Goal: Use online tool/utility: Utilize a website feature to perform a specific function

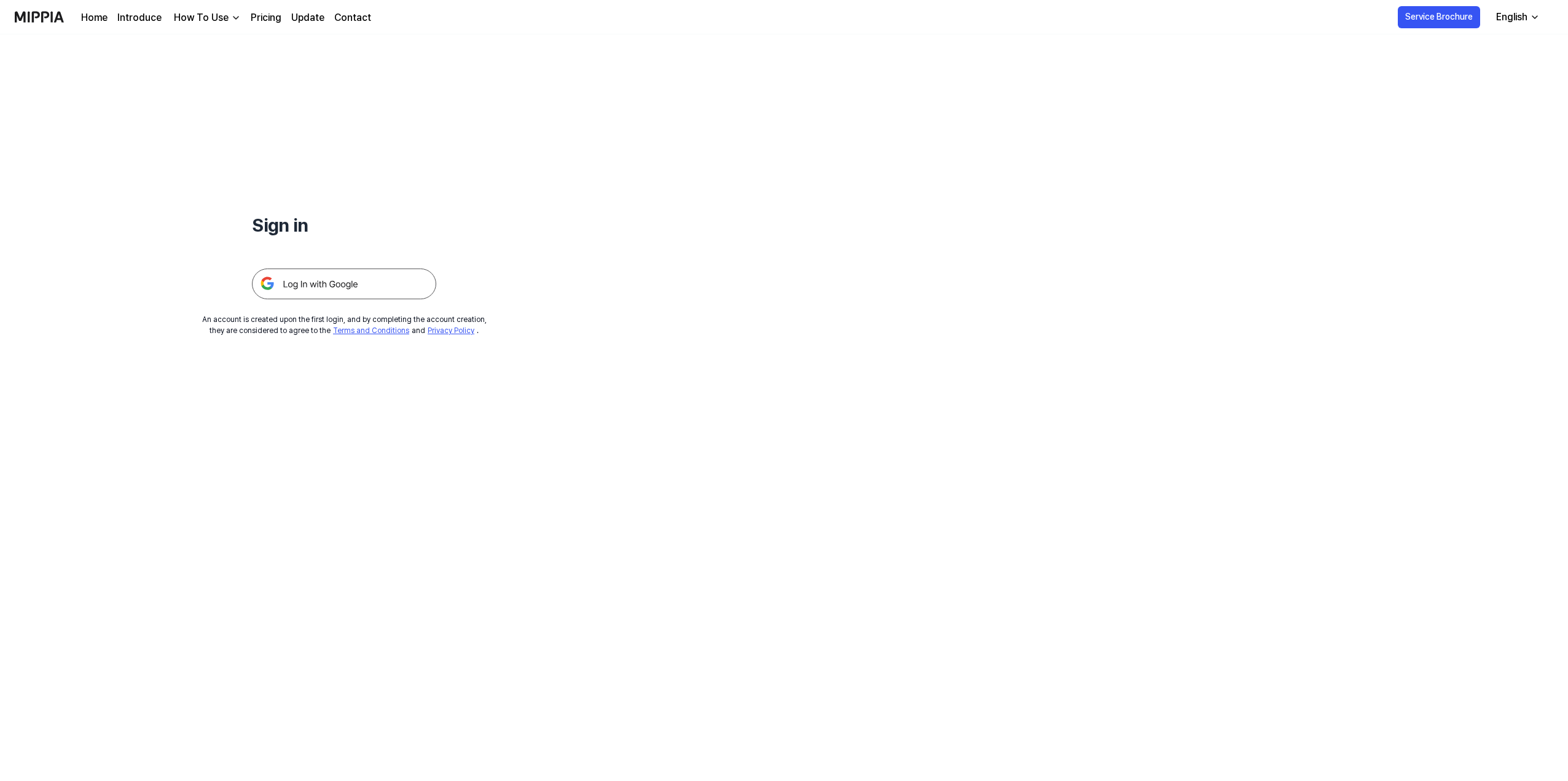
click at [312, 279] on img at bounding box center [344, 284] width 184 height 31
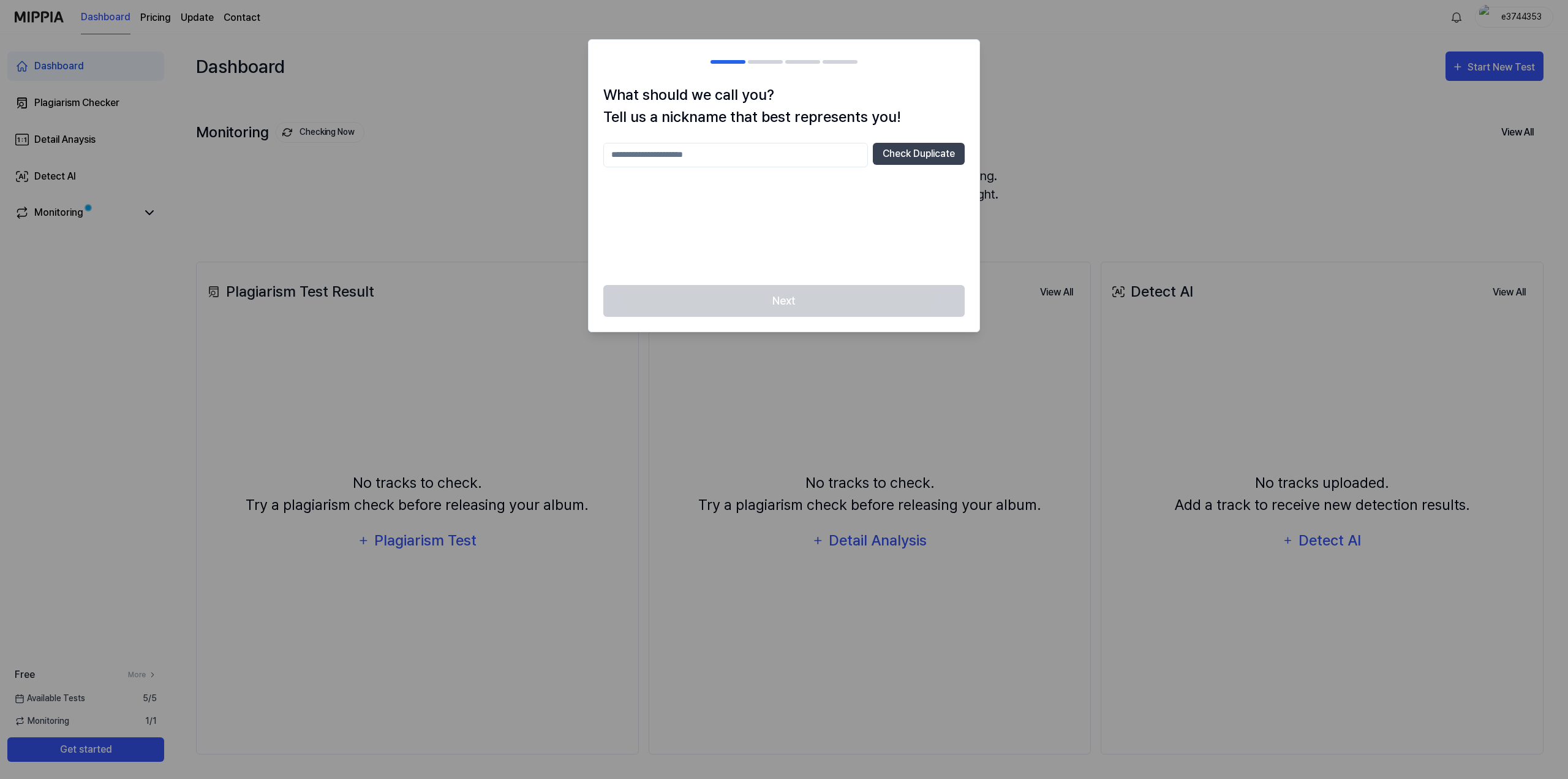
click at [718, 162] on input "text" at bounding box center [735, 155] width 264 height 24
click at [748, 313] on div "Next" at bounding box center [783, 308] width 391 height 47
click at [720, 158] on input "*" at bounding box center [735, 155] width 264 height 24
type input "***"
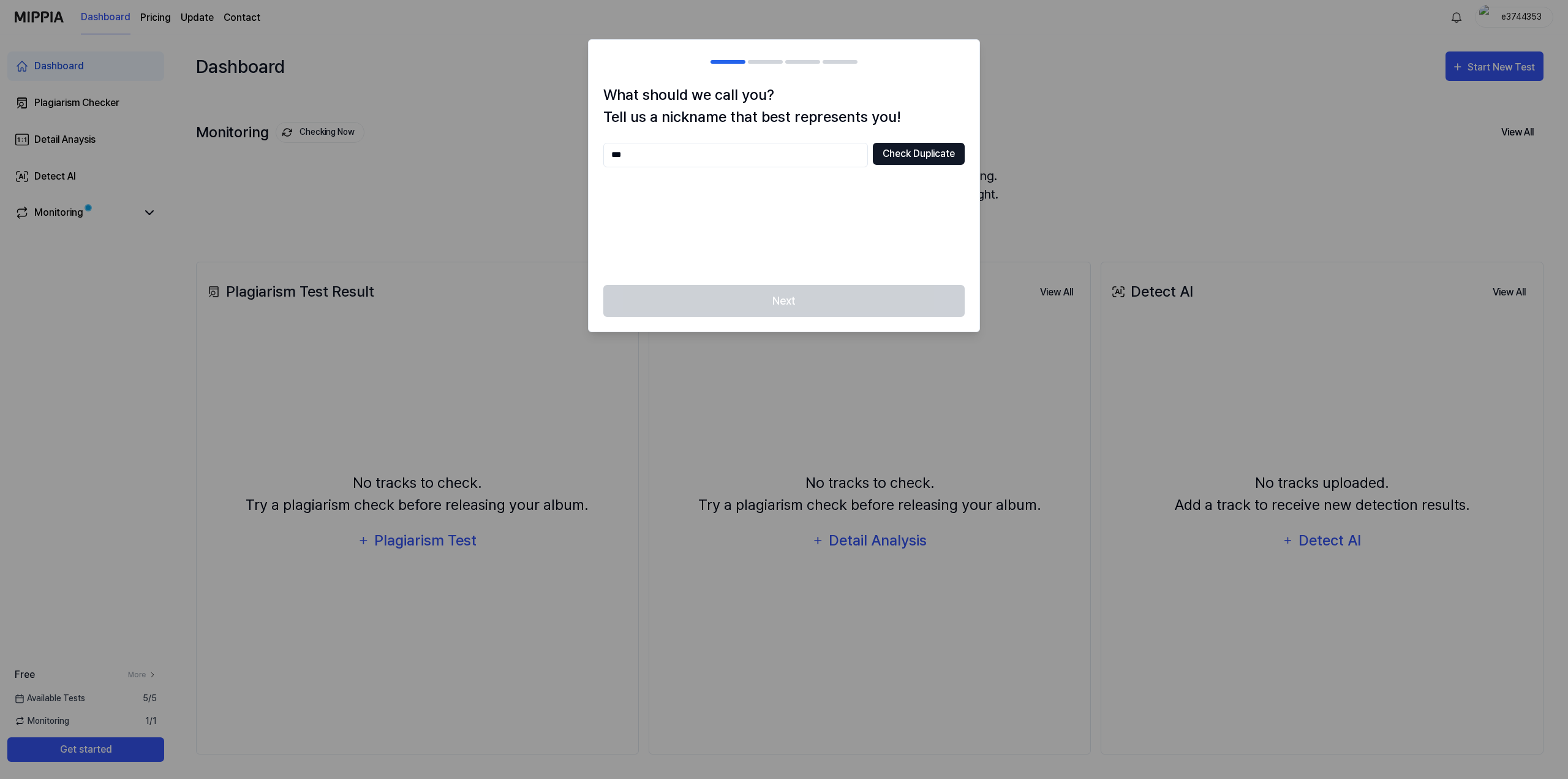
click at [887, 154] on button "Check Duplicate" at bounding box center [918, 154] width 92 height 22
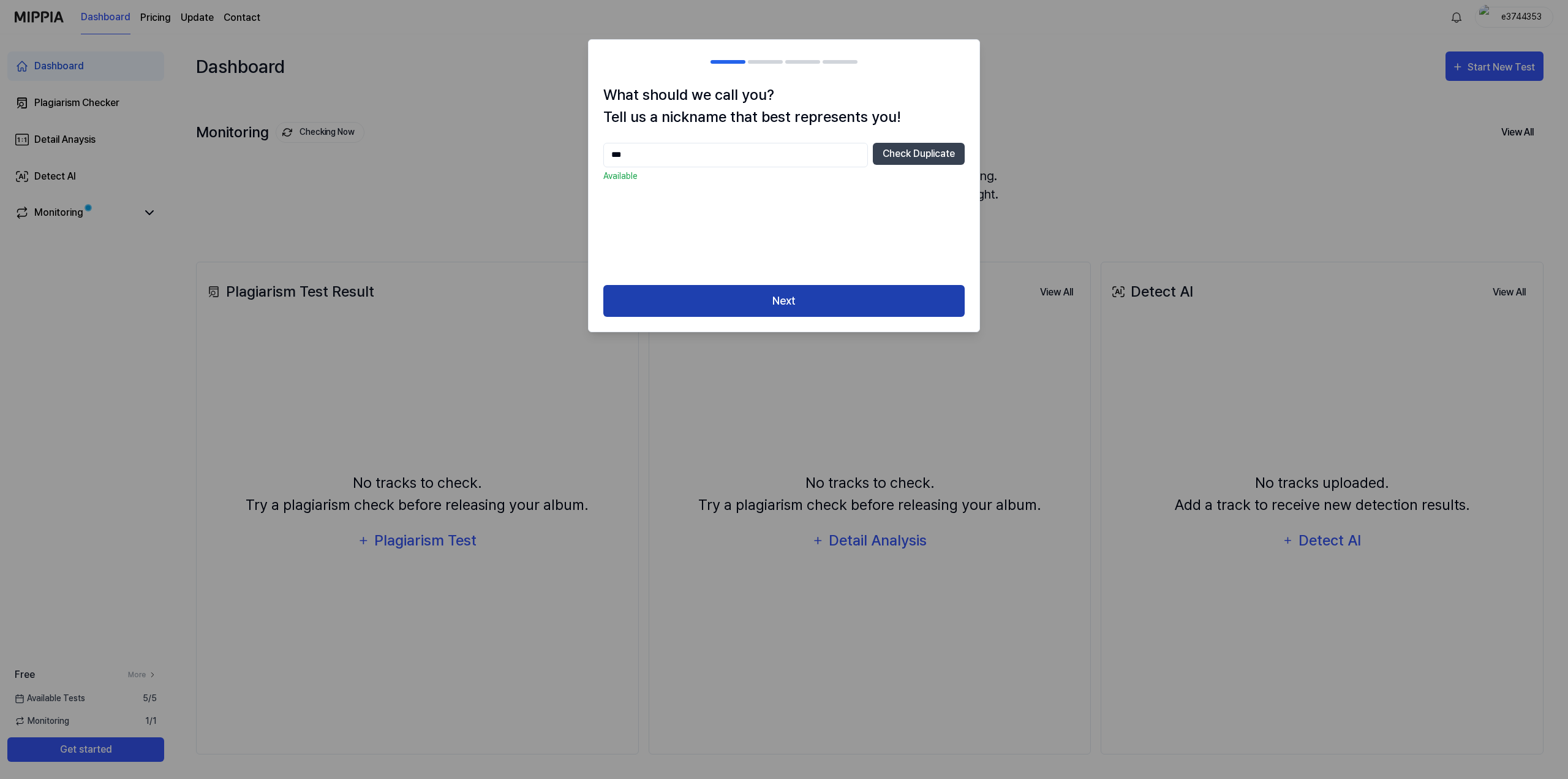
click at [785, 304] on button "Next" at bounding box center [784, 301] width 361 height 33
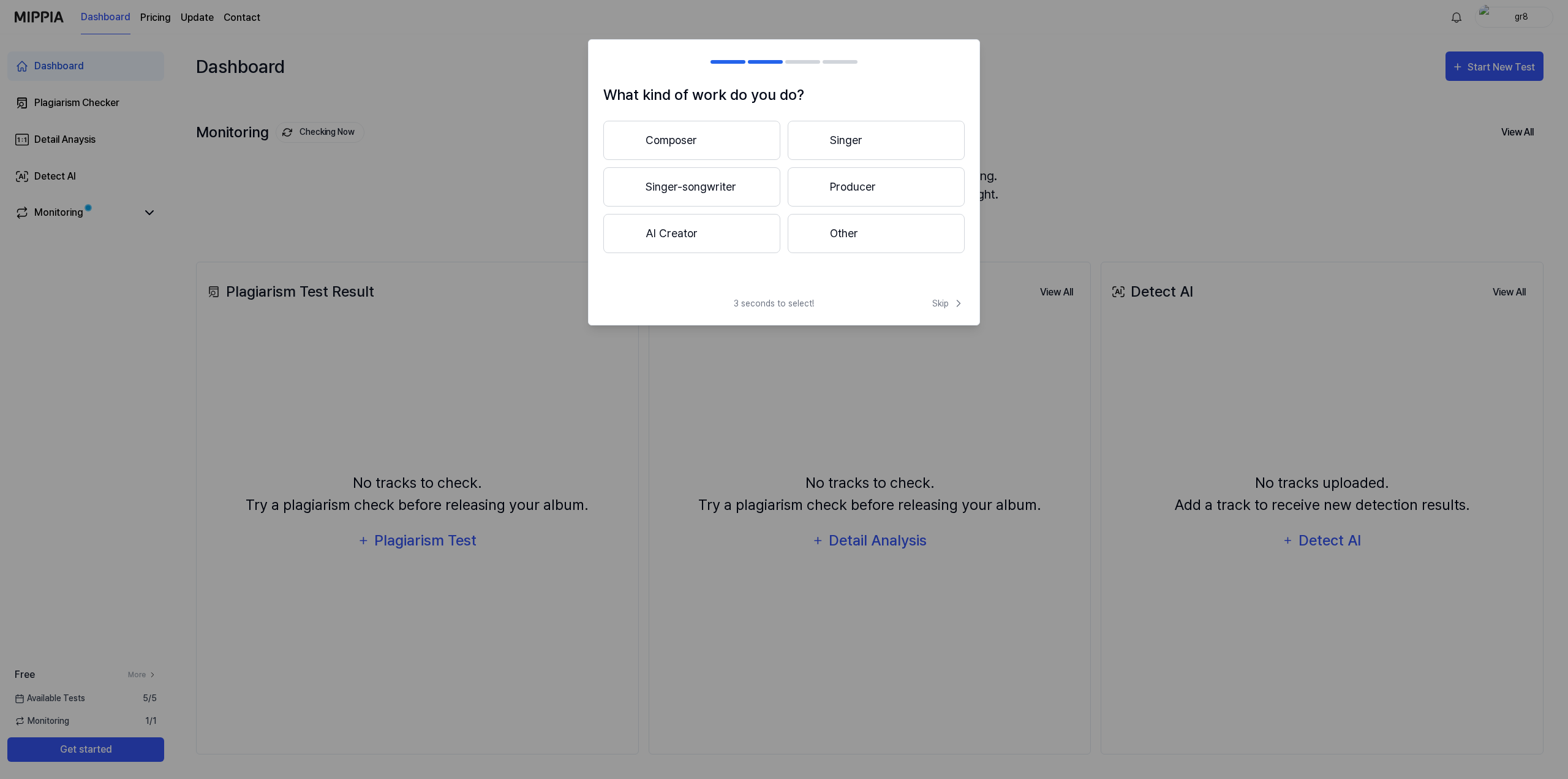
click at [707, 144] on button "Composer" at bounding box center [692, 141] width 177 height 39
click at [950, 307] on span "Skip" at bounding box center [948, 303] width 33 height 13
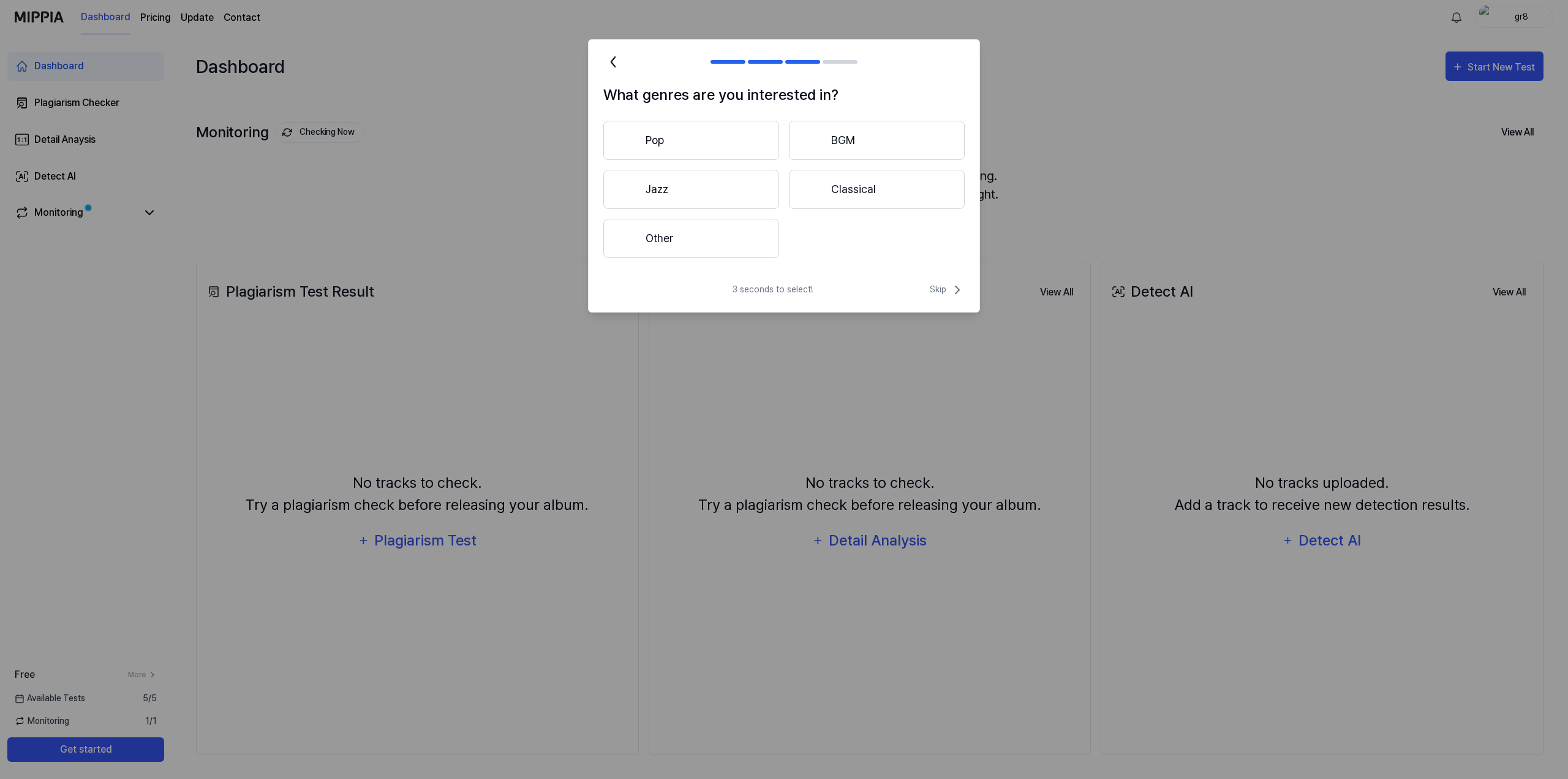
click at [708, 140] on button "Pop" at bounding box center [691, 141] width 176 height 39
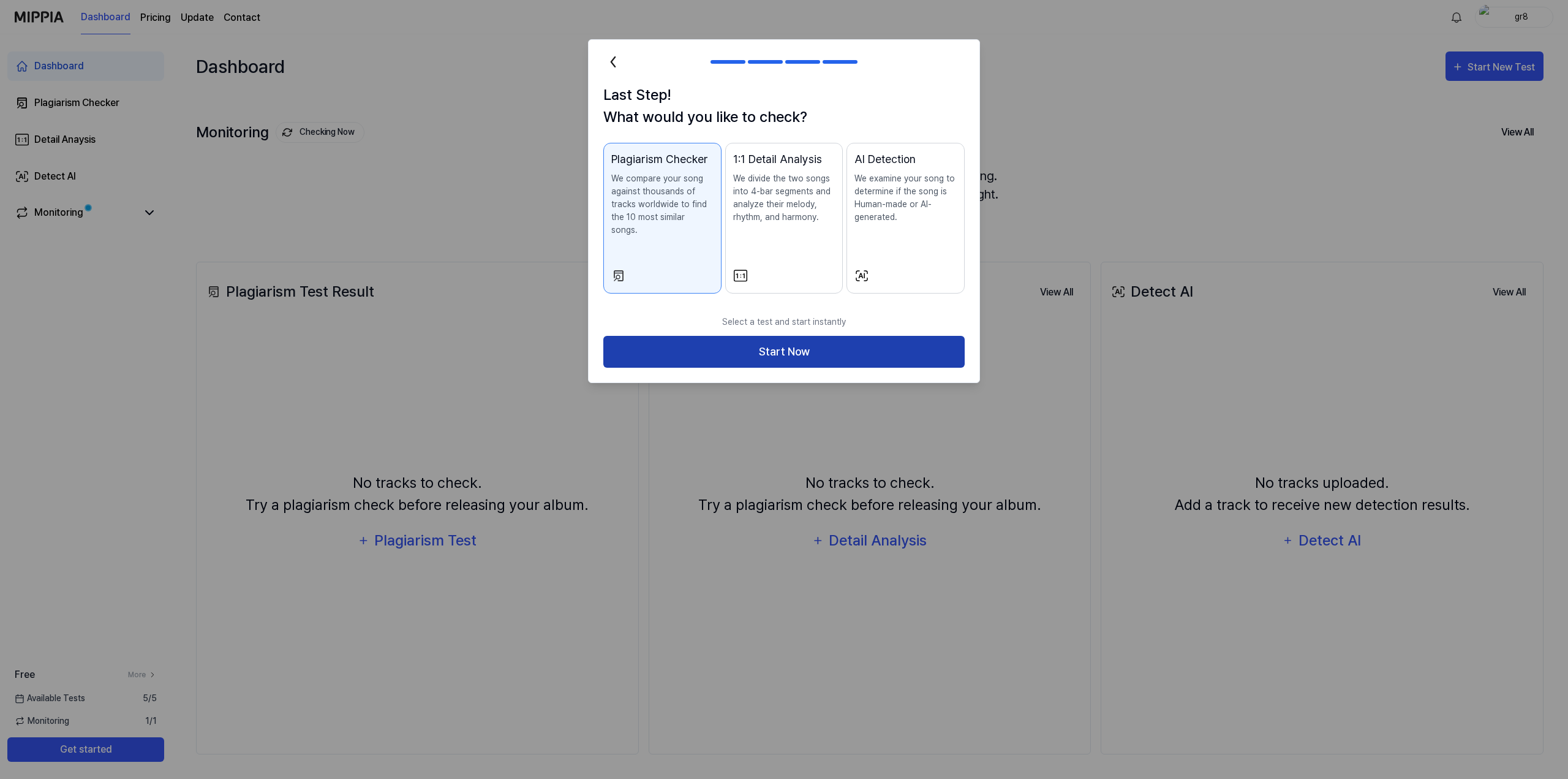
click at [770, 340] on button "Start Now" at bounding box center [784, 352] width 361 height 33
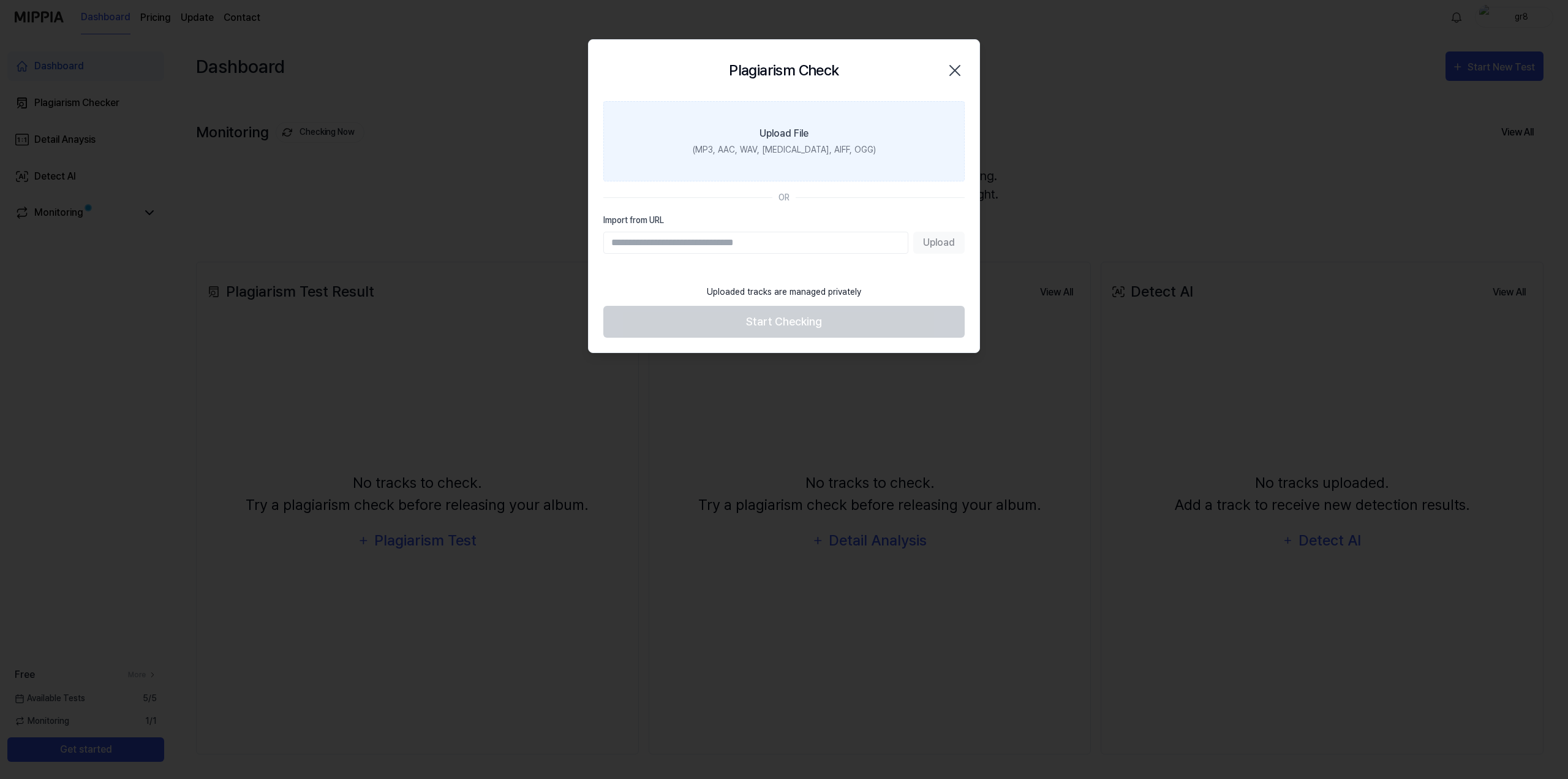
click at [782, 135] on div "Upload File" at bounding box center [784, 134] width 49 height 15
click at [0, 0] on input "Upload File (MP3, AAC, WAV, [MEDICAL_DATA], AIFF, OGG)" at bounding box center [0, 0] width 0 height 0
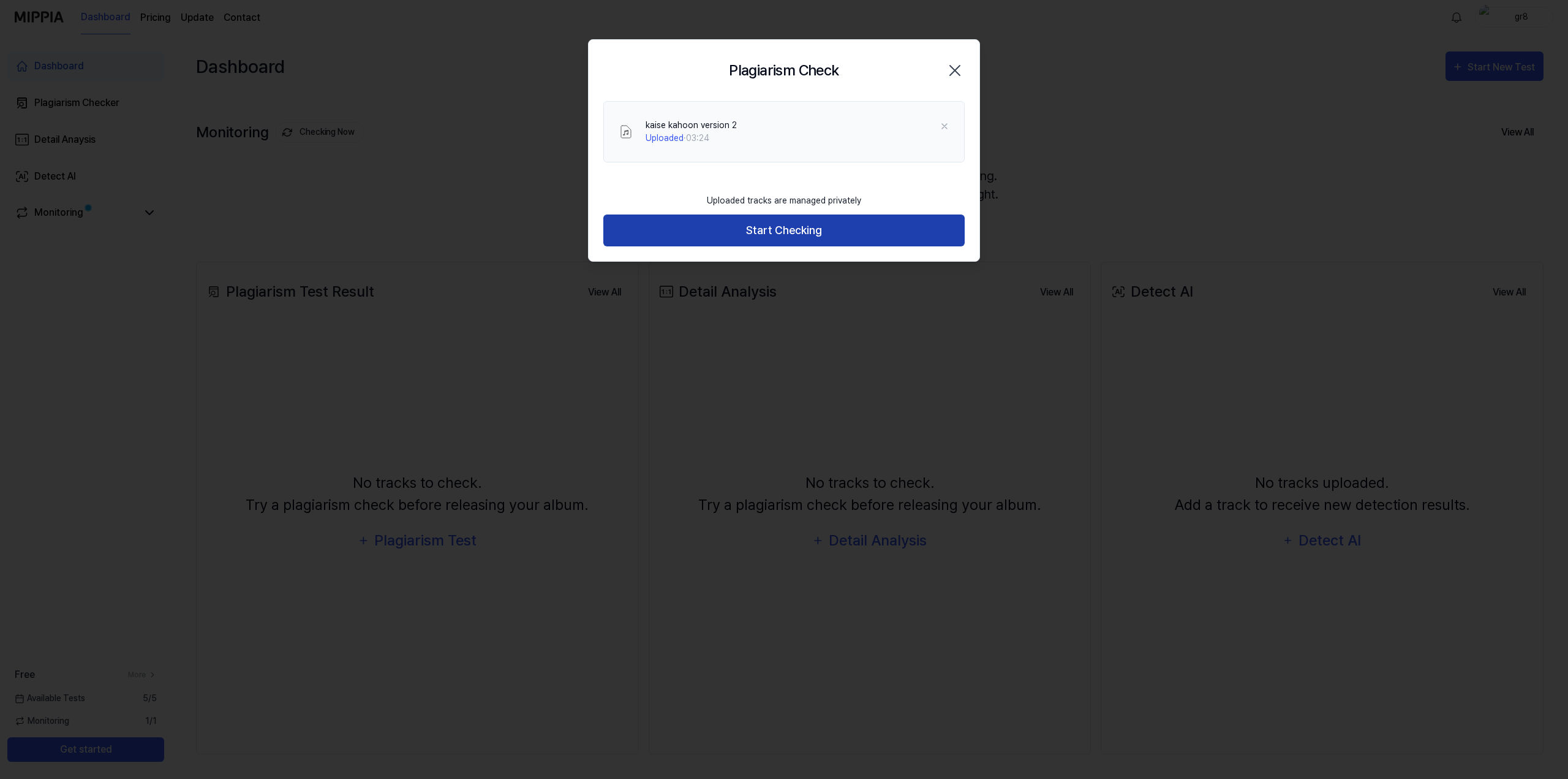
click at [786, 224] on button "Start Checking" at bounding box center [784, 230] width 361 height 33
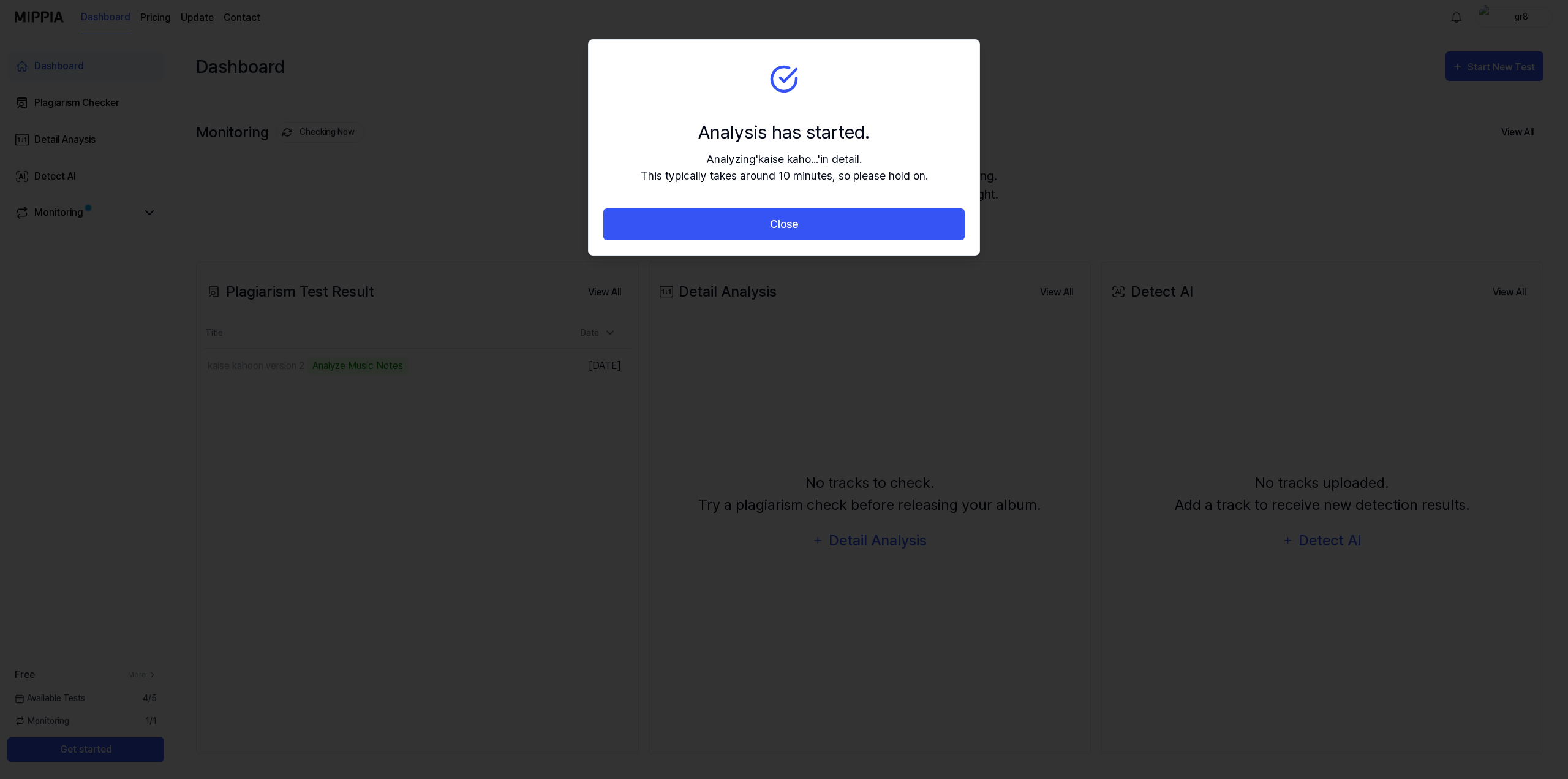
click at [842, 344] on div at bounding box center [784, 389] width 1568 height 779
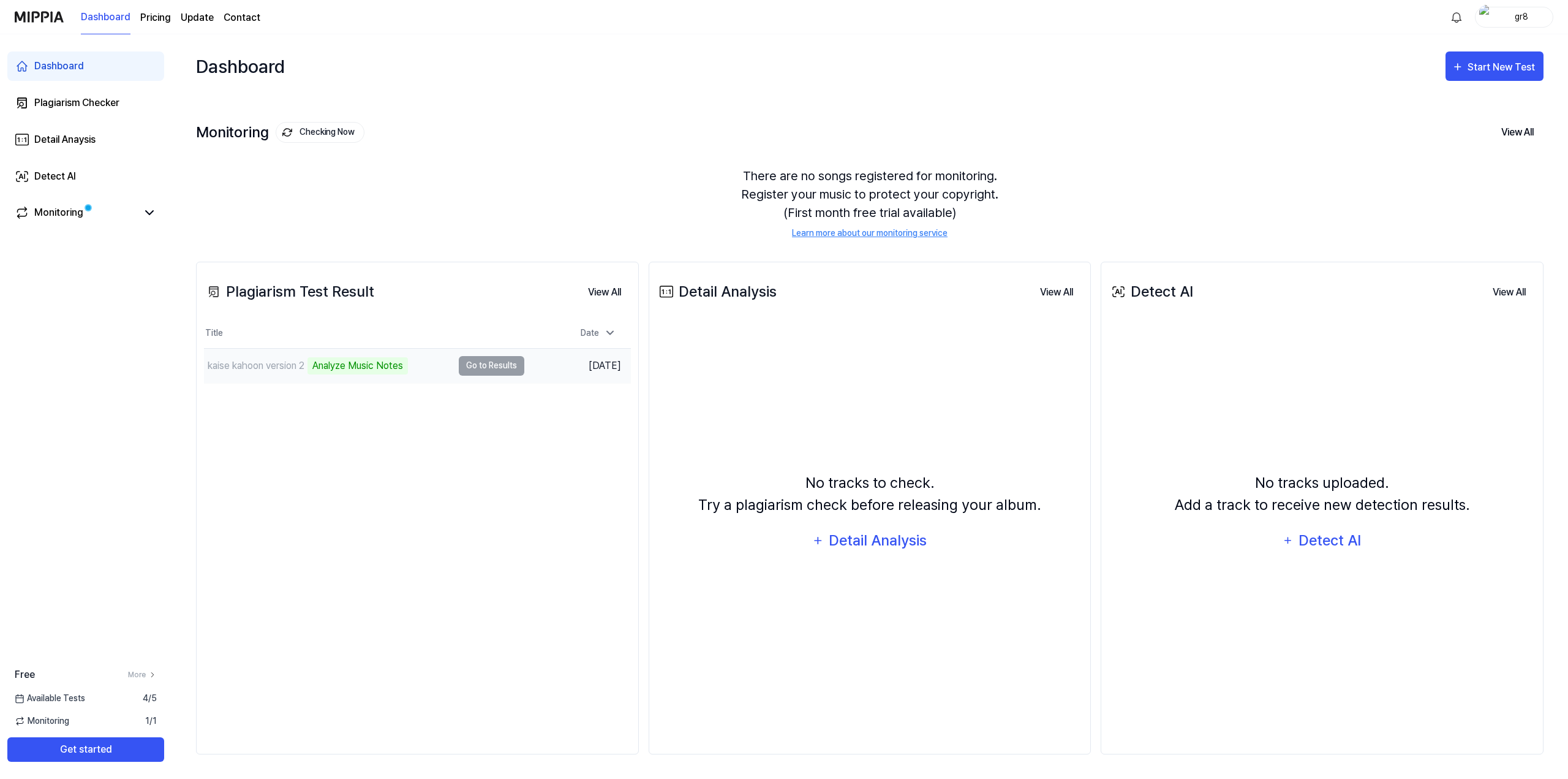
click at [483, 362] on td "kaise kahoon version 2 Analyze Music Notes Go to Results" at bounding box center [363, 366] width 320 height 34
click at [495, 370] on td "kaise kahoon version 2 Analyze Music Notes Go to Results" at bounding box center [363, 366] width 320 height 34
click at [107, 208] on link "Monitoring" at bounding box center [76, 213] width 122 height 15
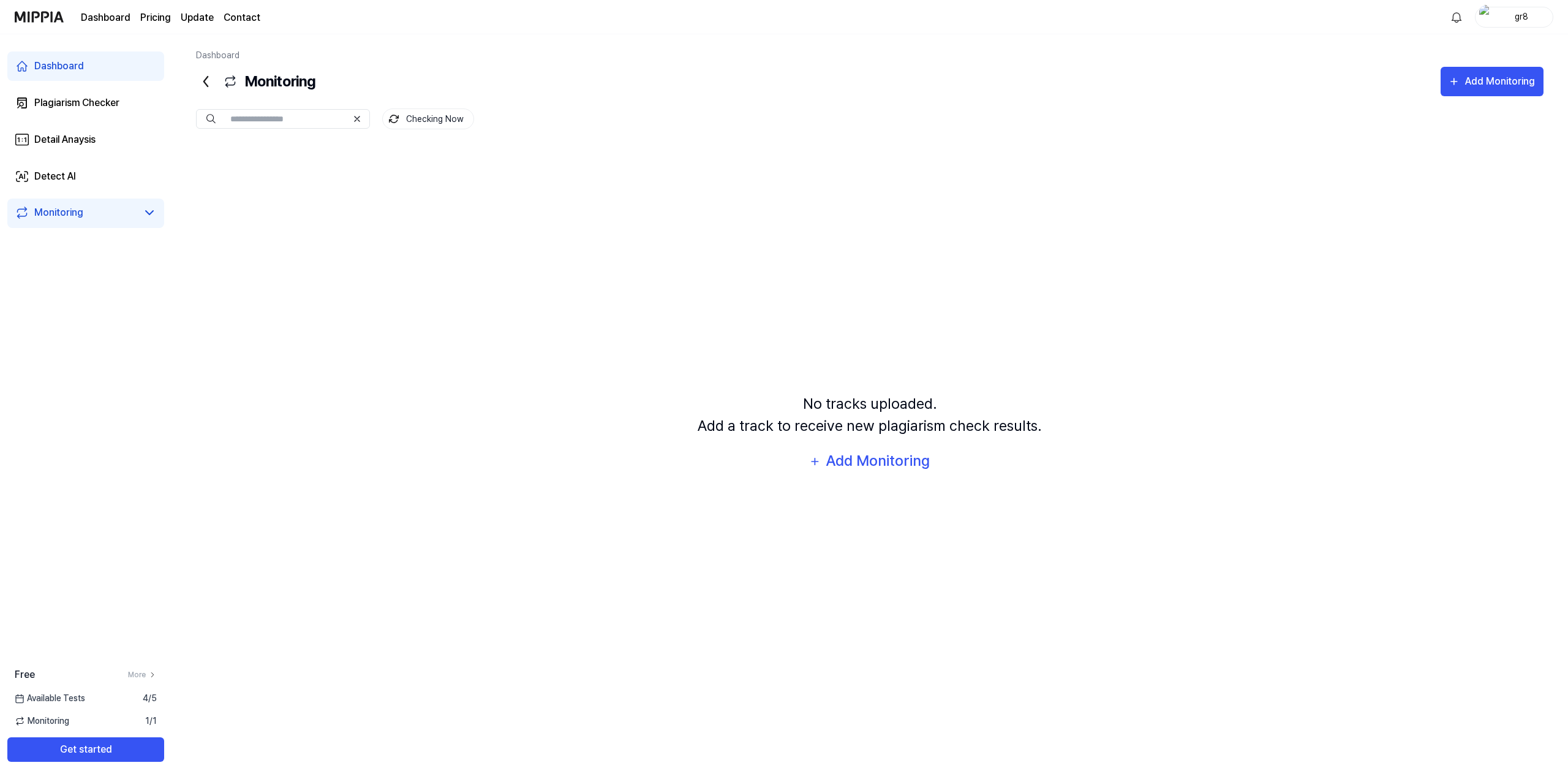
click at [108, 208] on link "Monitoring" at bounding box center [76, 213] width 122 height 15
click at [198, 82] on icon at bounding box center [205, 81] width 20 height 20
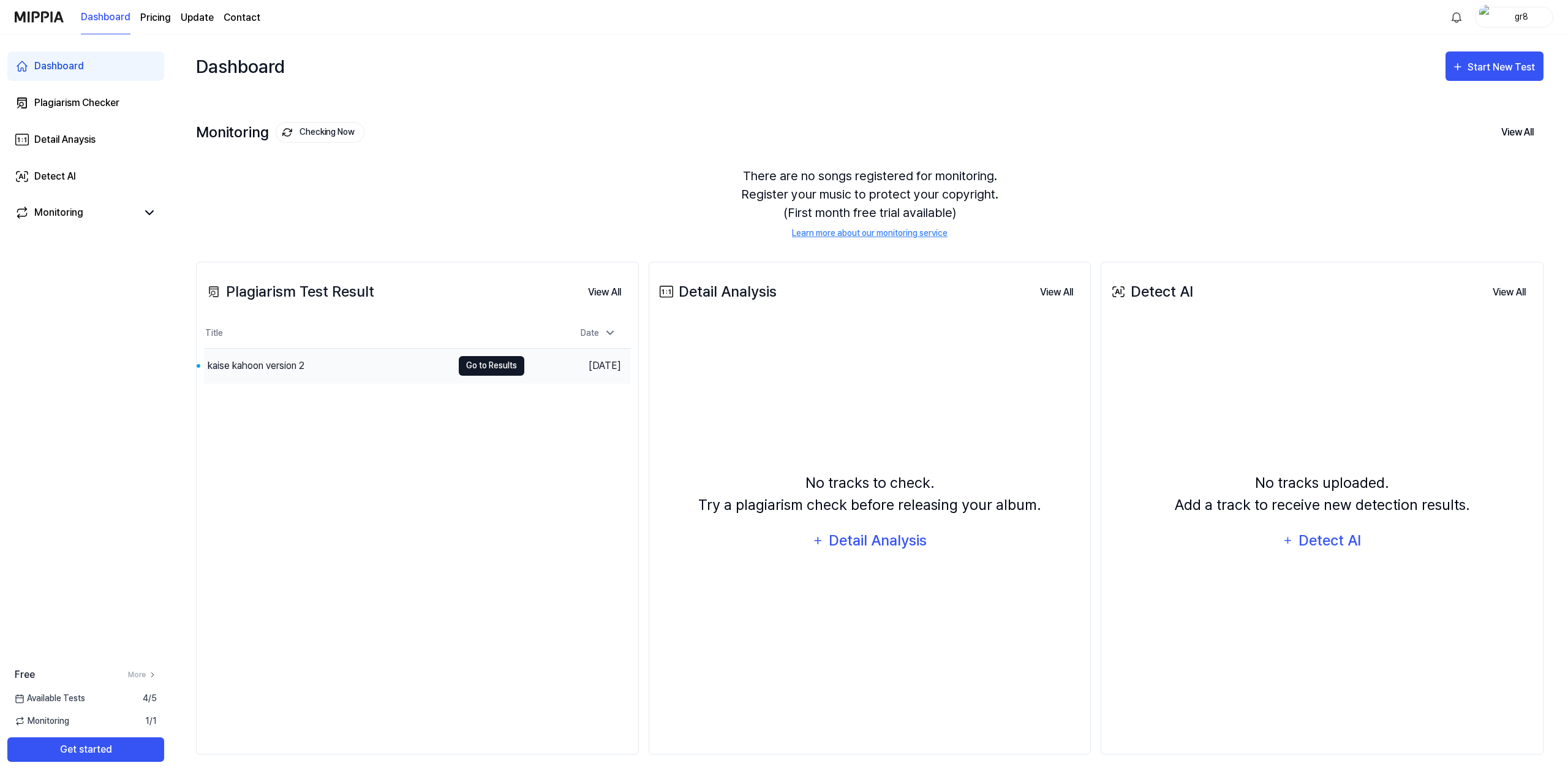
click at [481, 370] on button "Go to Results" at bounding box center [491, 366] width 65 height 20
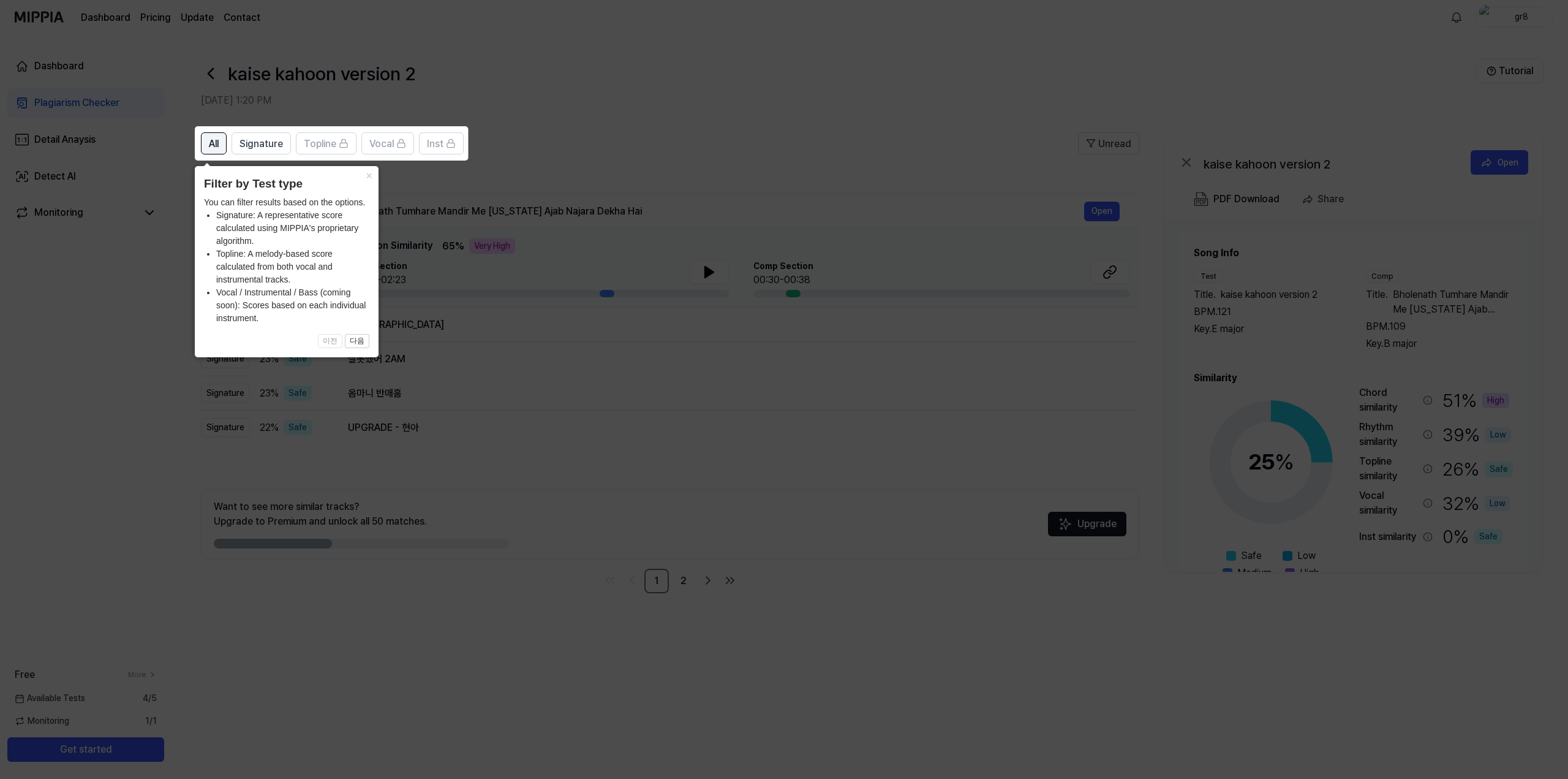
click at [208, 144] on button "All" at bounding box center [214, 143] width 26 height 22
click at [368, 176] on button "×" at bounding box center [368, 174] width 20 height 17
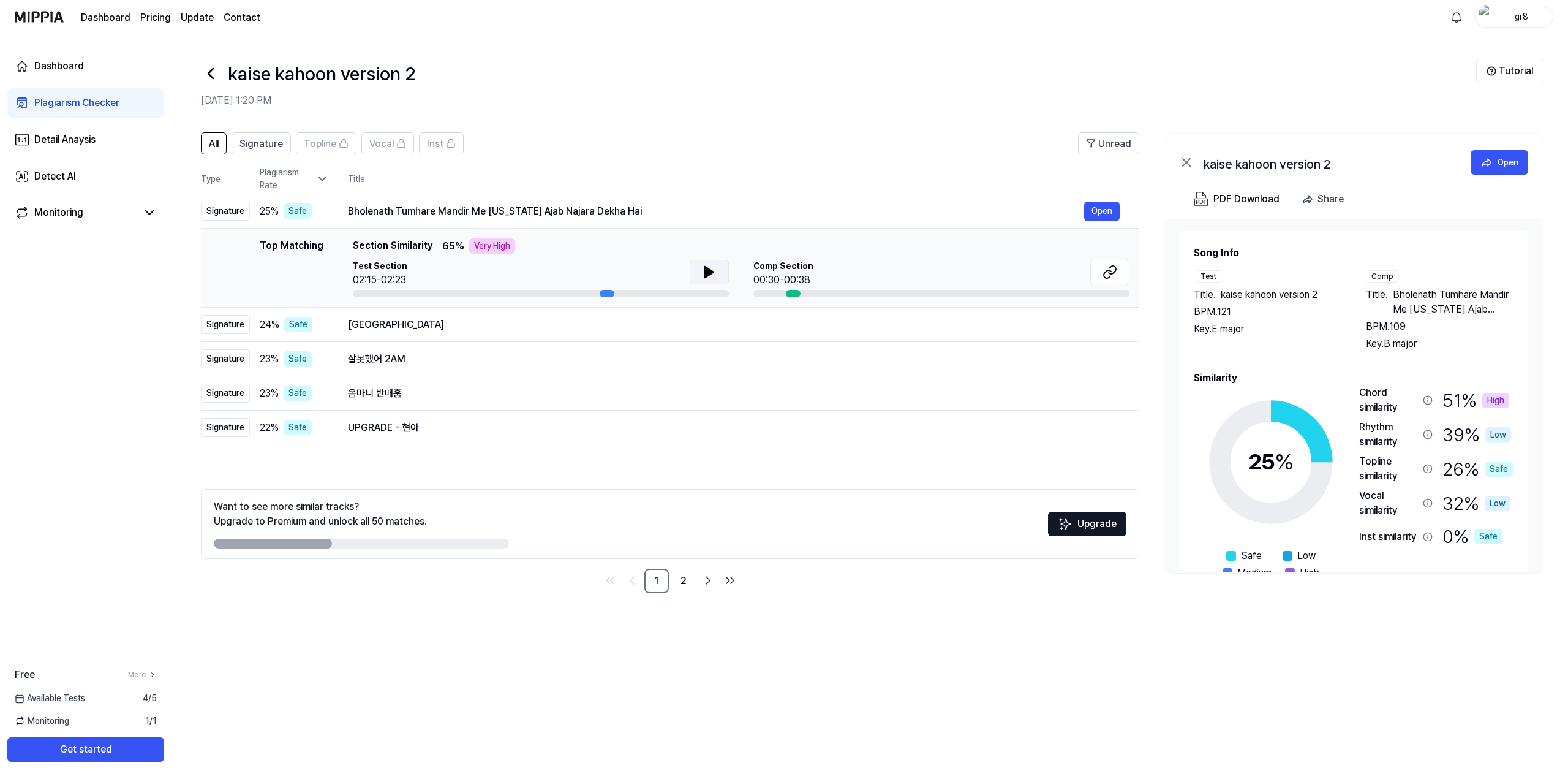
click at [709, 273] on icon at bounding box center [709, 272] width 9 height 11
click at [711, 273] on icon at bounding box center [712, 272] width 3 height 10
click at [705, 271] on icon at bounding box center [709, 272] width 9 height 11
drag, startPoint x: 347, startPoint y: 212, endPoint x: 376, endPoint y: 215, distance: 29.2
click at [376, 215] on td "Bholenath Tumhare Mandir Me [US_STATE] Ajab Najara Dekha Hai Open" at bounding box center [733, 211] width 810 height 34
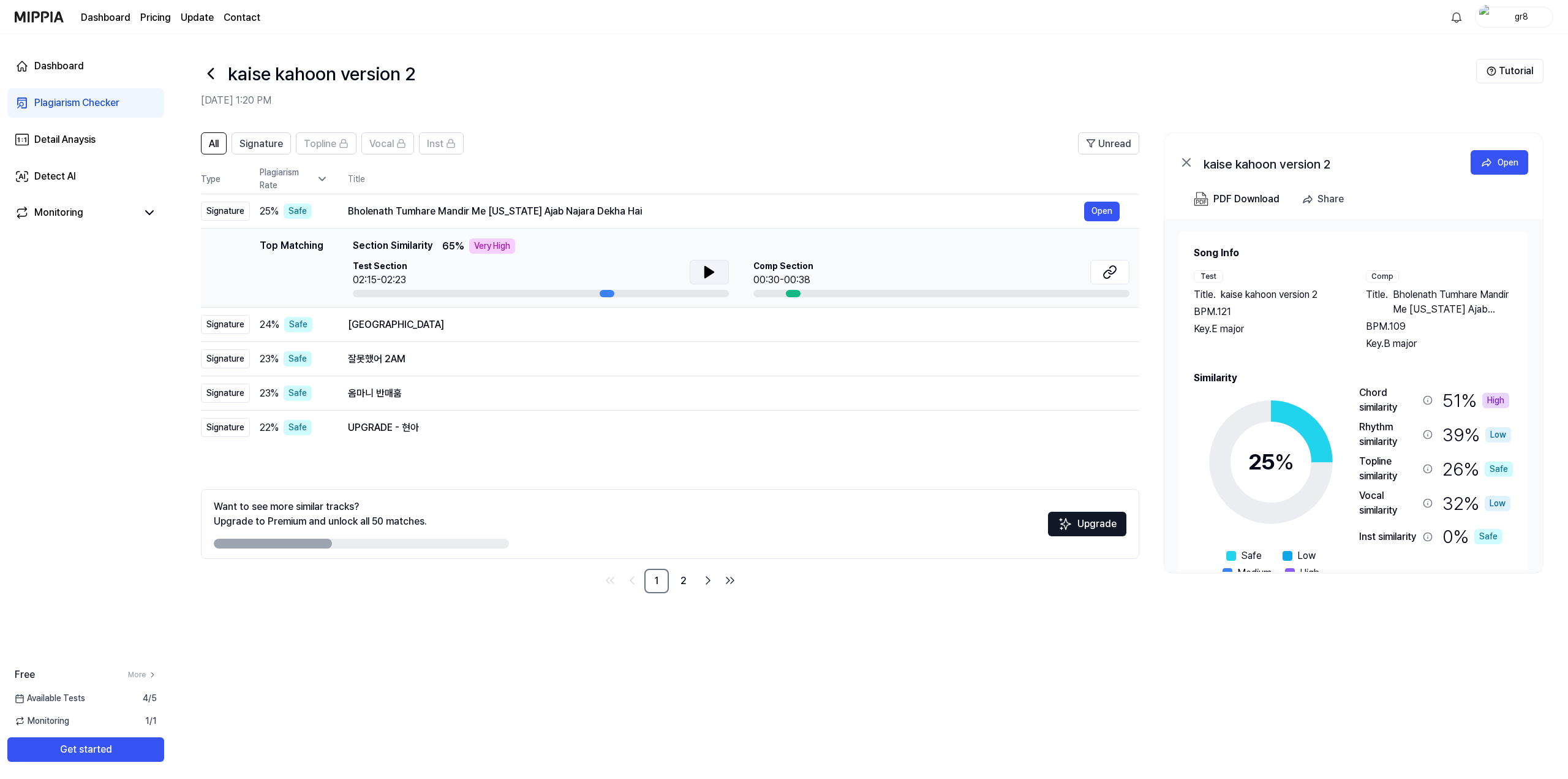
click at [698, 275] on button at bounding box center [709, 272] width 39 height 24
click at [1099, 324] on button "Open" at bounding box center [1101, 324] width 35 height 20
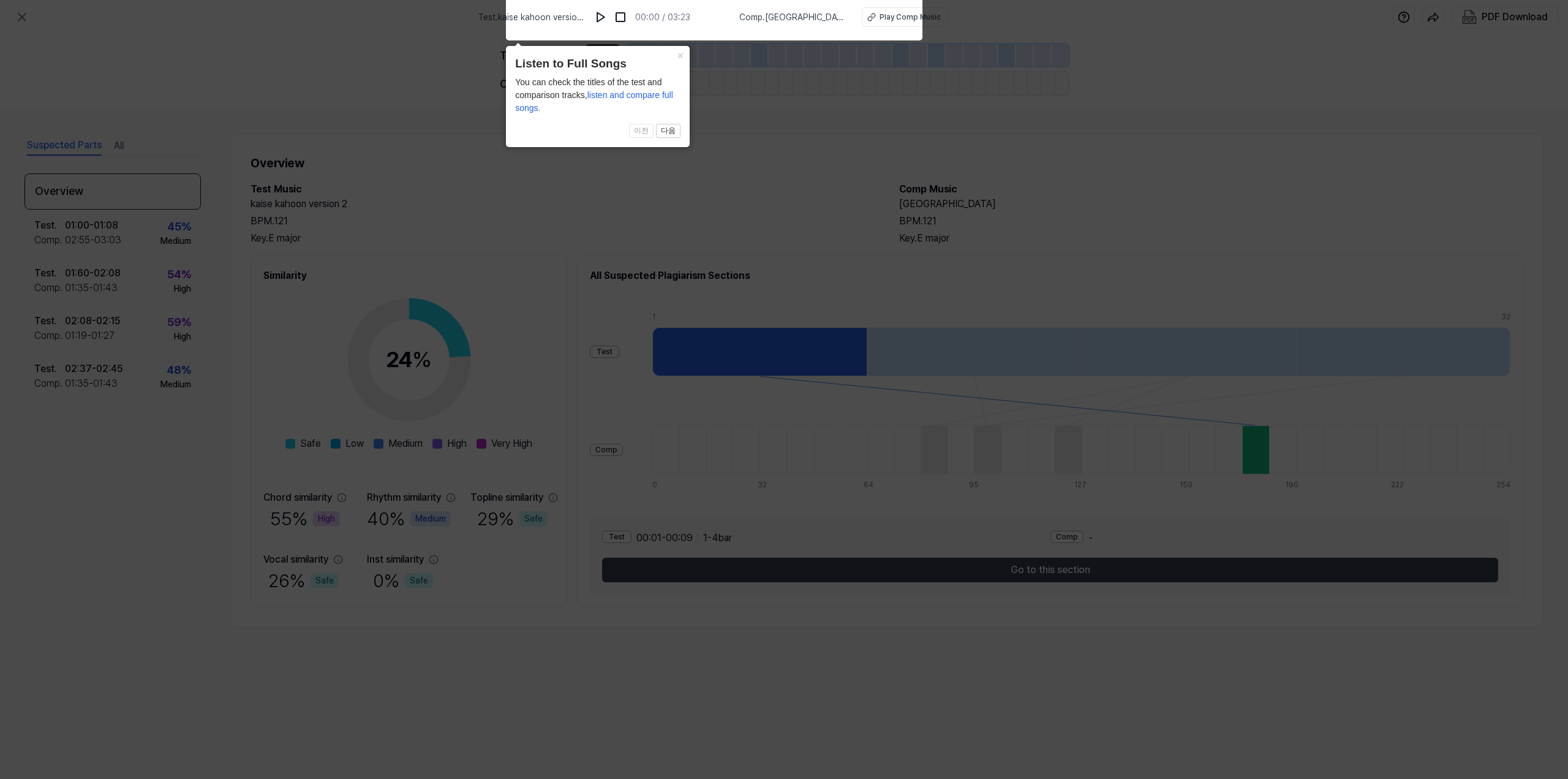
click at [854, 214] on icon at bounding box center [784, 386] width 1568 height 785
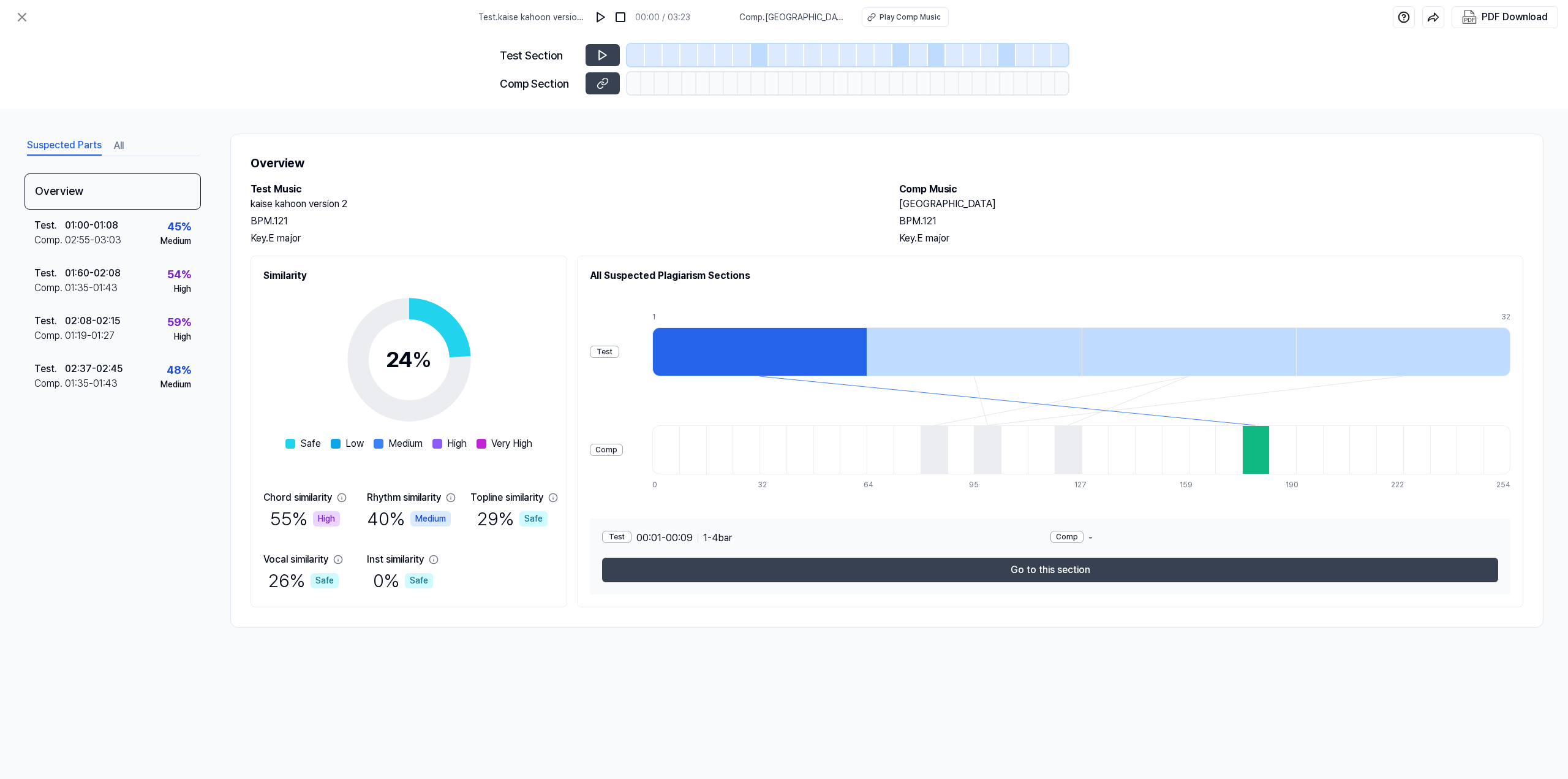
click at [905, 203] on h2 "[GEOGRAPHIC_DATA]" at bounding box center [1211, 204] width 624 height 15
click at [109, 220] on div "01:00 - 01:08" at bounding box center [92, 226] width 53 height 15
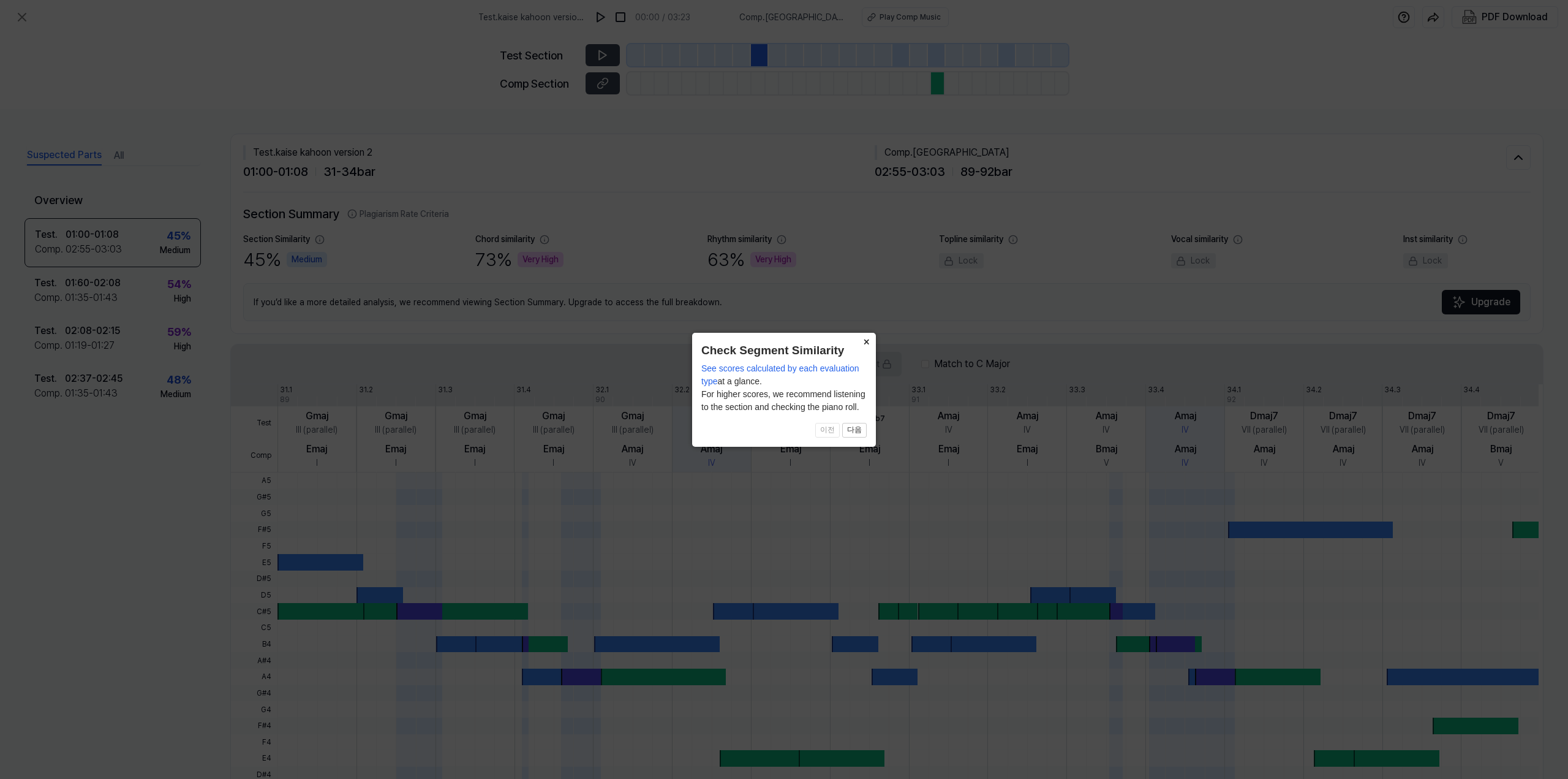
click at [868, 339] on button "×" at bounding box center [866, 341] width 20 height 17
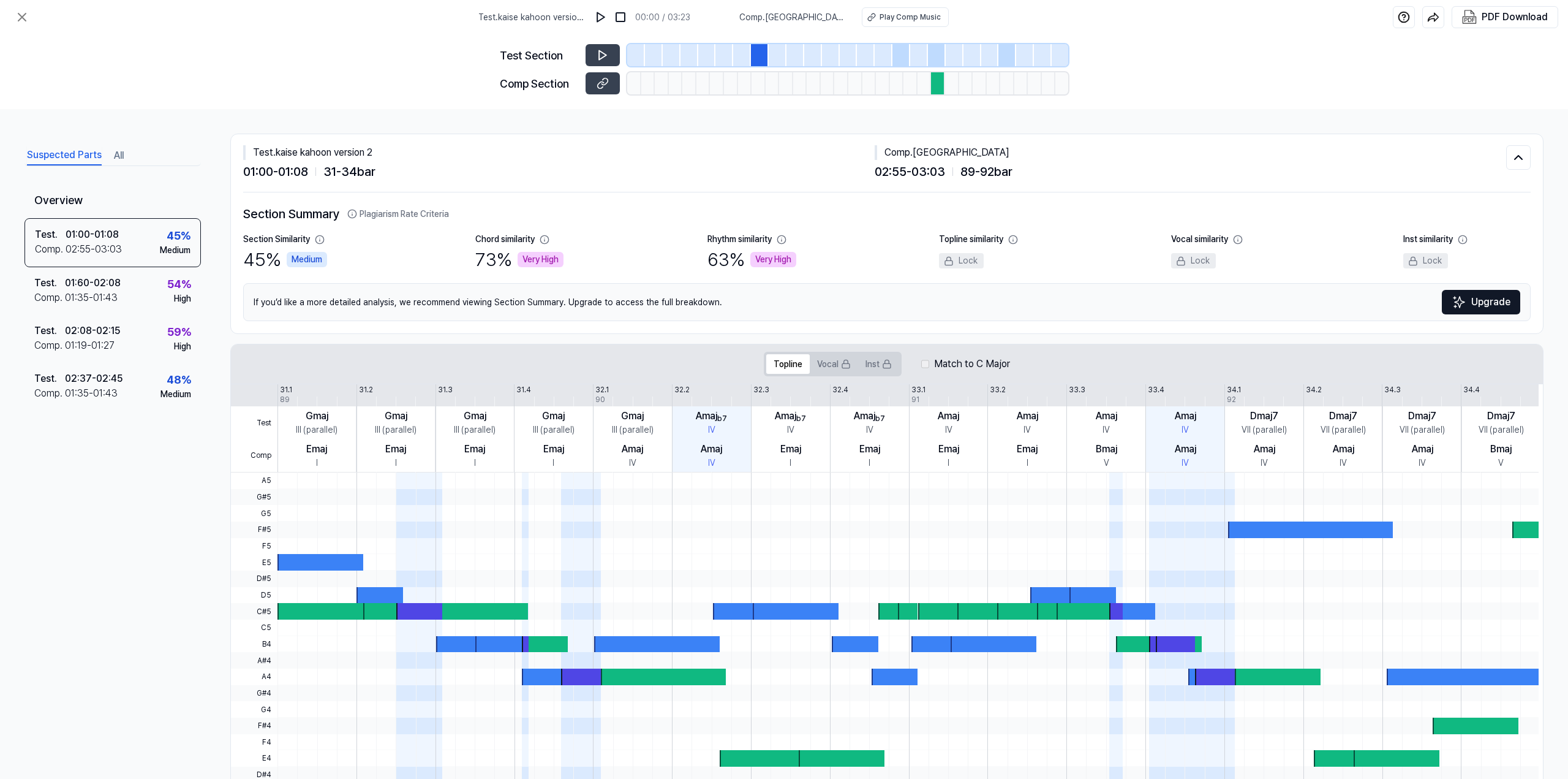
click at [522, 259] on div "Very High" at bounding box center [541, 259] width 46 height 16
click at [607, 60] on icon at bounding box center [603, 55] width 12 height 12
click at [758, 54] on div at bounding box center [760, 55] width 18 height 22
click at [804, 17] on span "Comp . [GEOGRAPHIC_DATA]" at bounding box center [791, 17] width 108 height 13
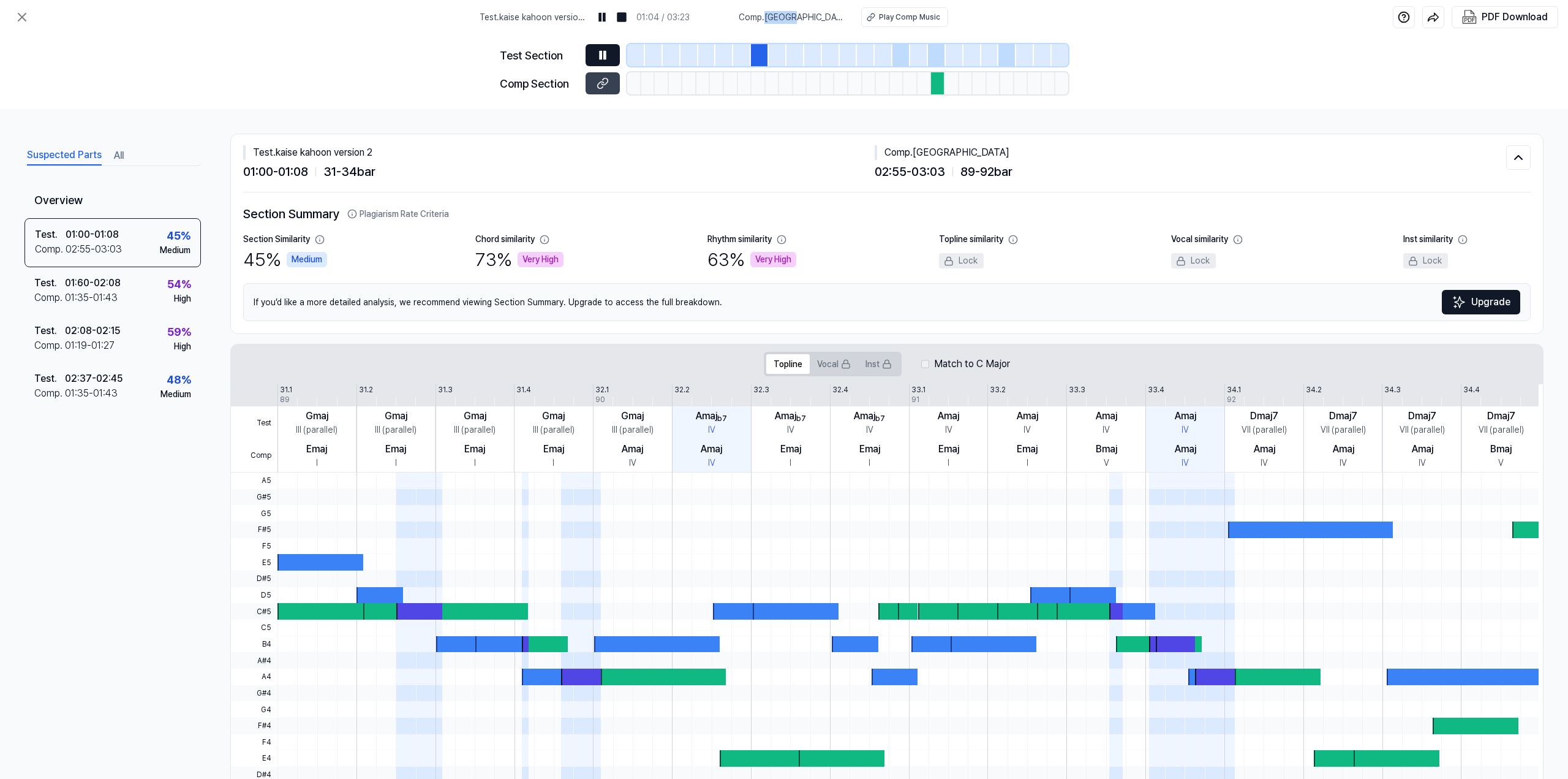
copy span "[GEOGRAPHIC_DATA]"
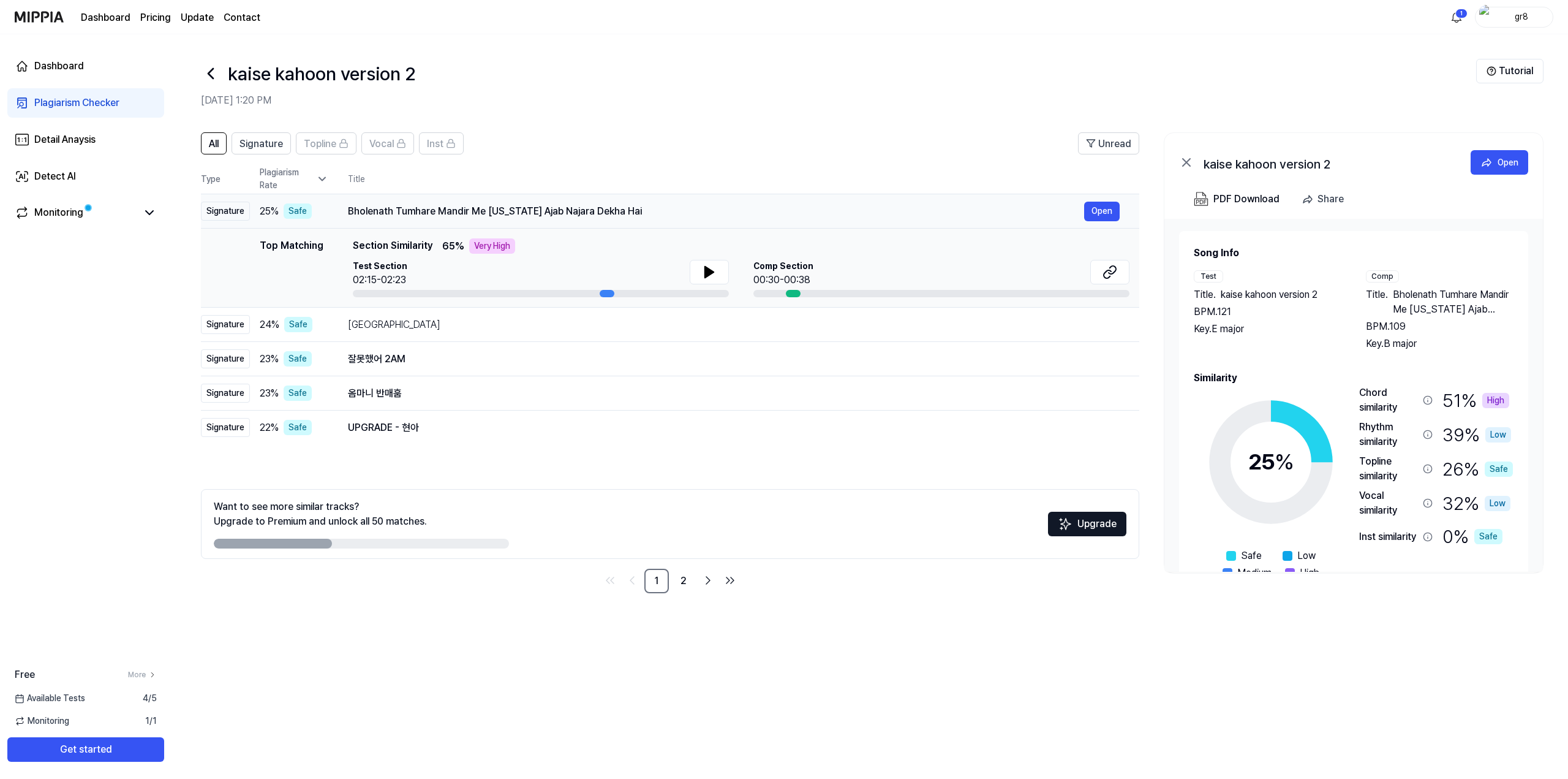
drag, startPoint x: 346, startPoint y: 209, endPoint x: 551, endPoint y: 209, distance: 205.0
click at [547, 209] on td "Bholenath Tumhare Mandir Me [US_STATE] Ajab Najara Dekha Hai Open" at bounding box center [733, 211] width 810 height 34
click at [556, 209] on div "Bholenath Tumhare Mandir Me [US_STATE] Ajab Najara Dekha Hai" at bounding box center [715, 211] width 736 height 15
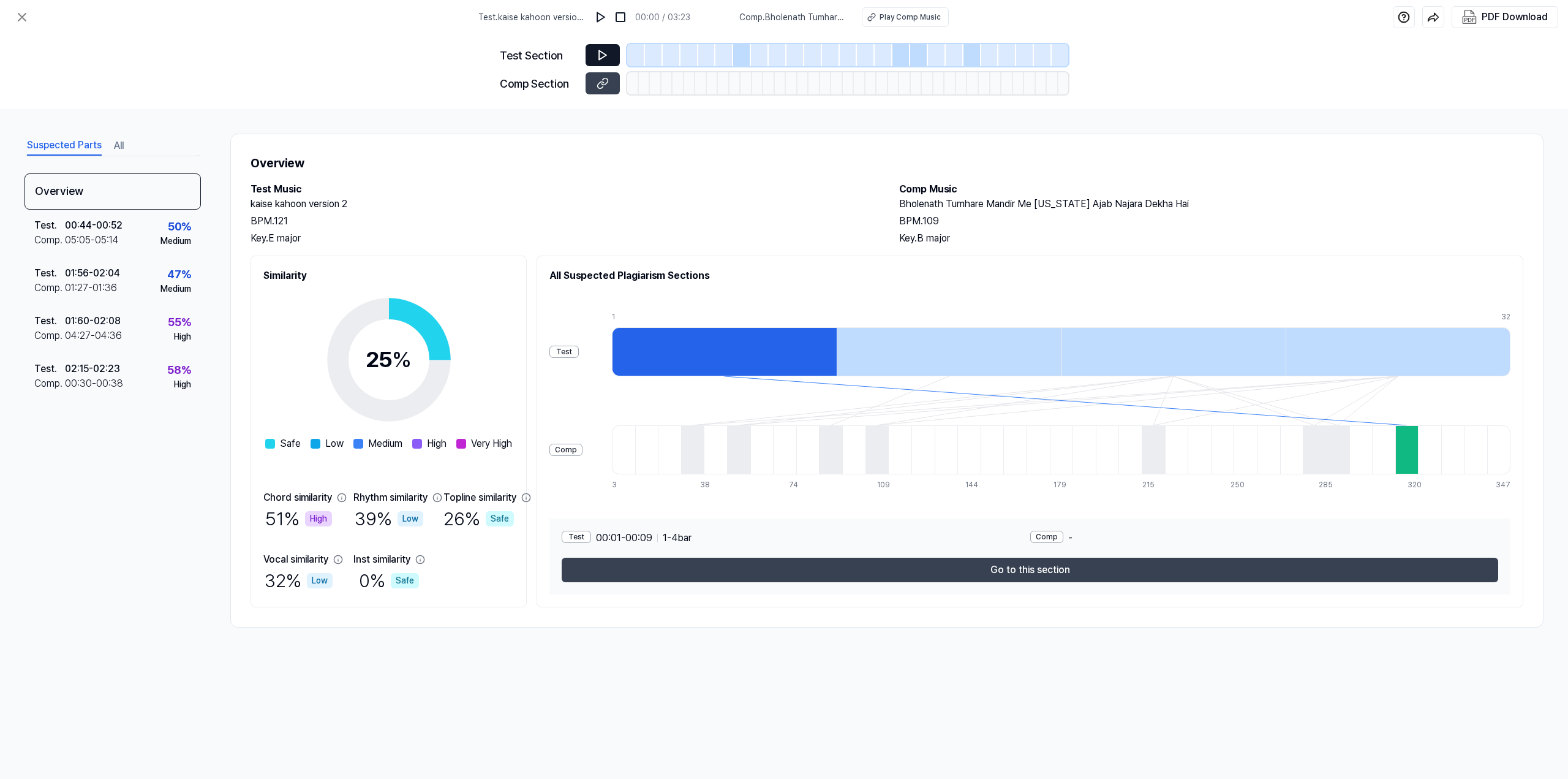
click at [599, 52] on icon at bounding box center [603, 56] width 7 height 10
click at [604, 57] on icon at bounding box center [603, 56] width 7 height 10
click at [907, 14] on div "Play Comp Music" at bounding box center [910, 17] width 61 height 11
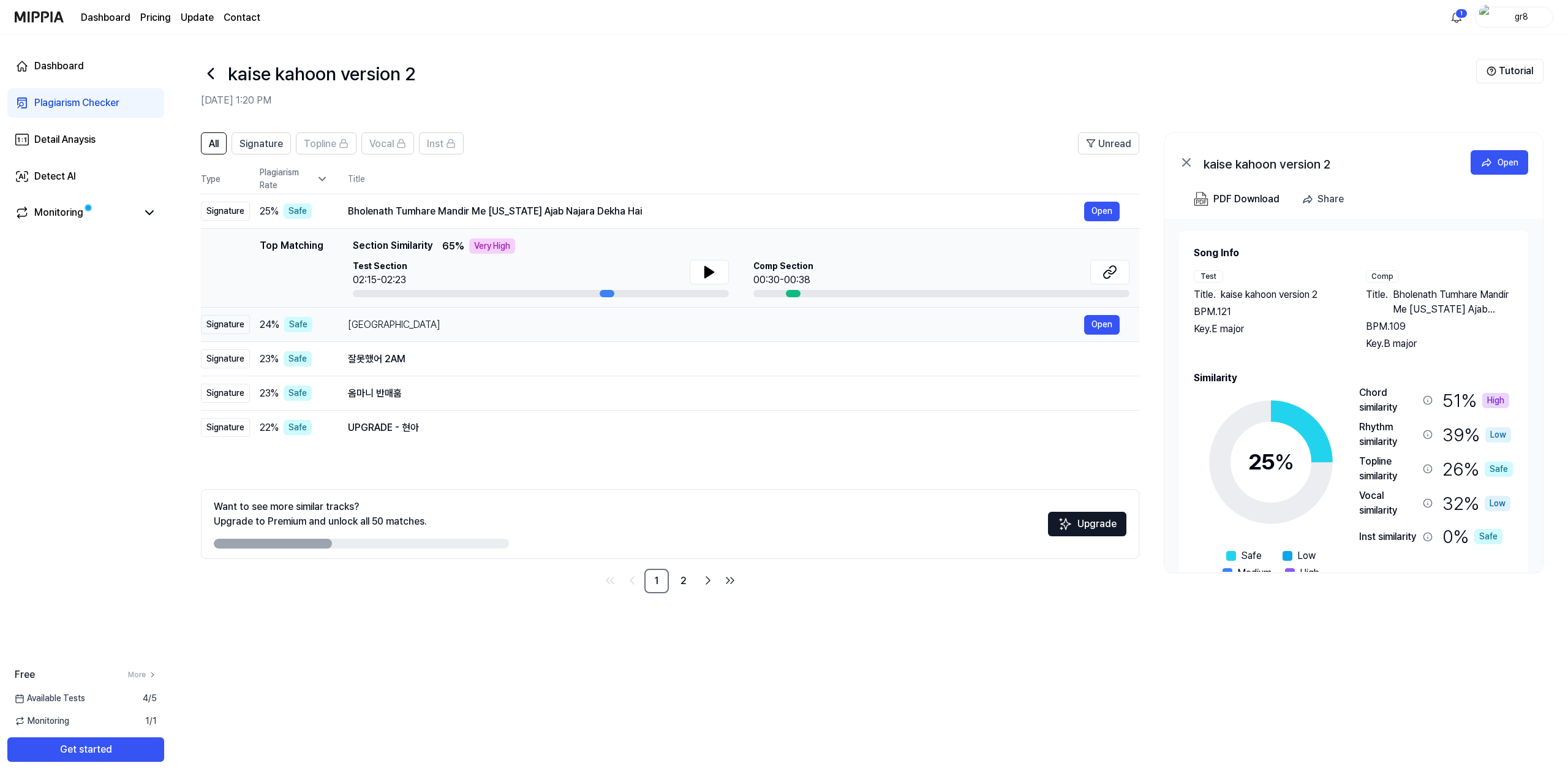
click at [363, 324] on div "[GEOGRAPHIC_DATA]" at bounding box center [715, 325] width 736 height 15
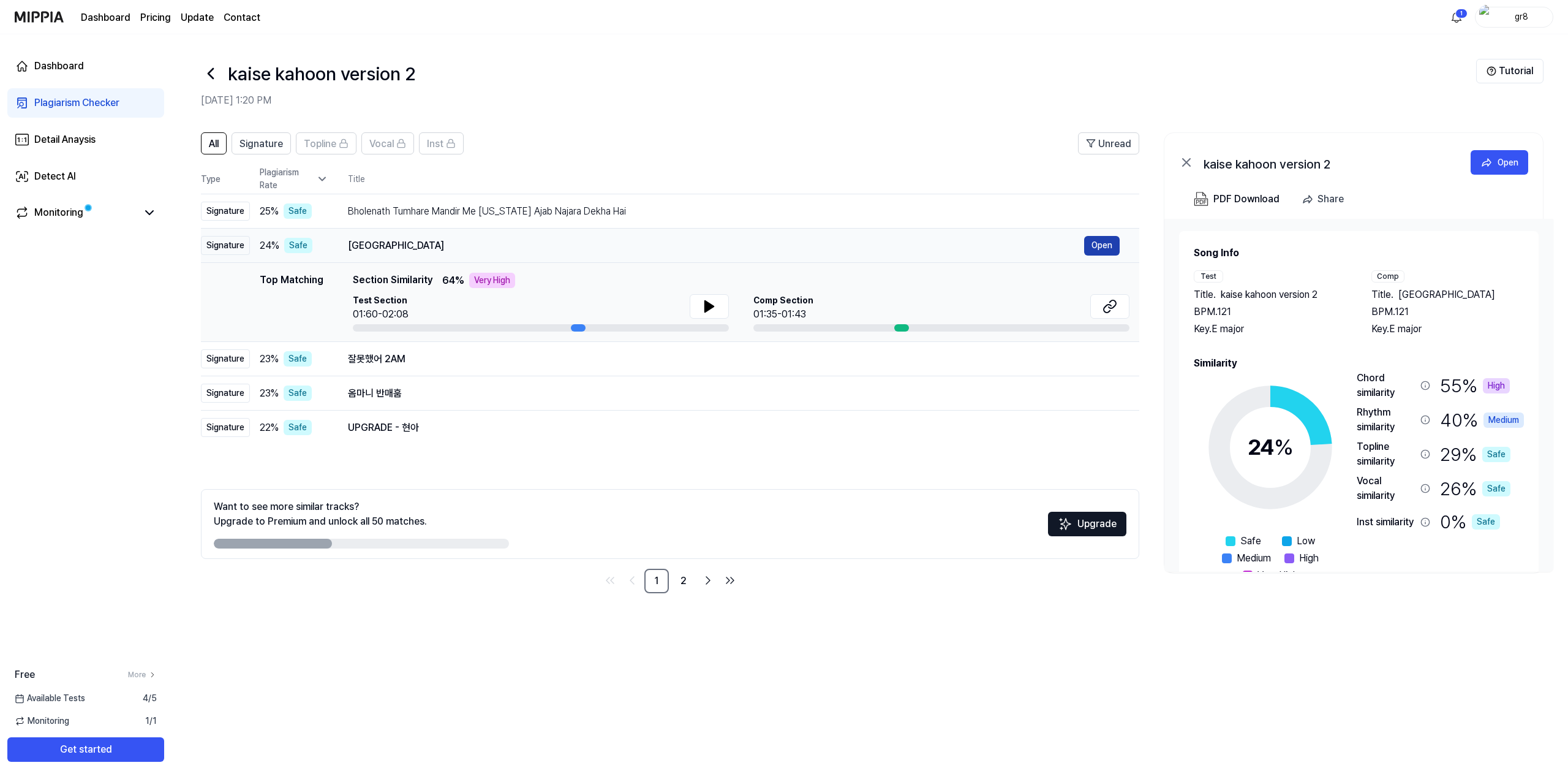
click at [1108, 243] on button "Open" at bounding box center [1101, 245] width 35 height 20
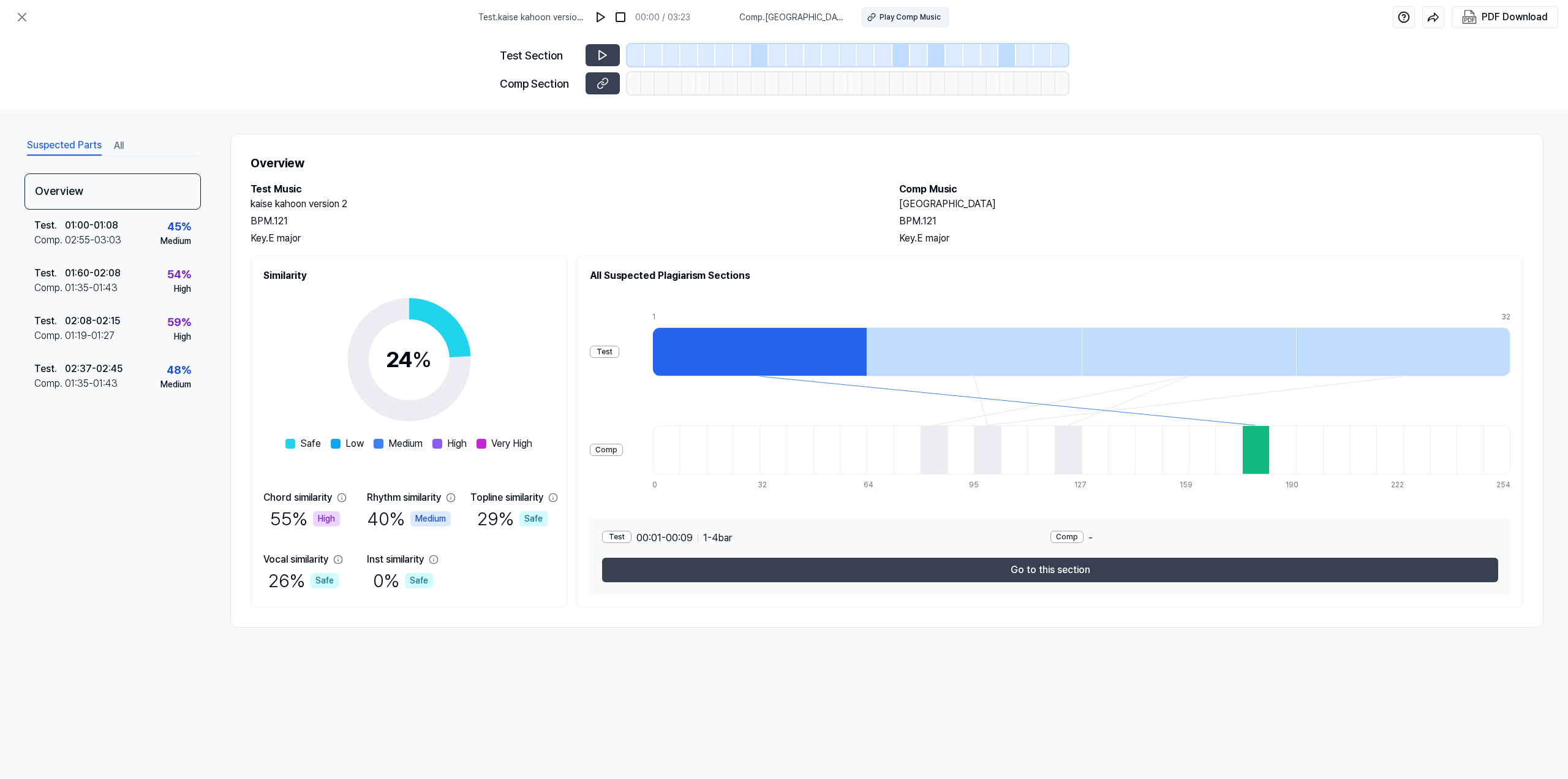
click at [879, 16] on div "Play Comp Music" at bounding box center [910, 17] width 61 height 11
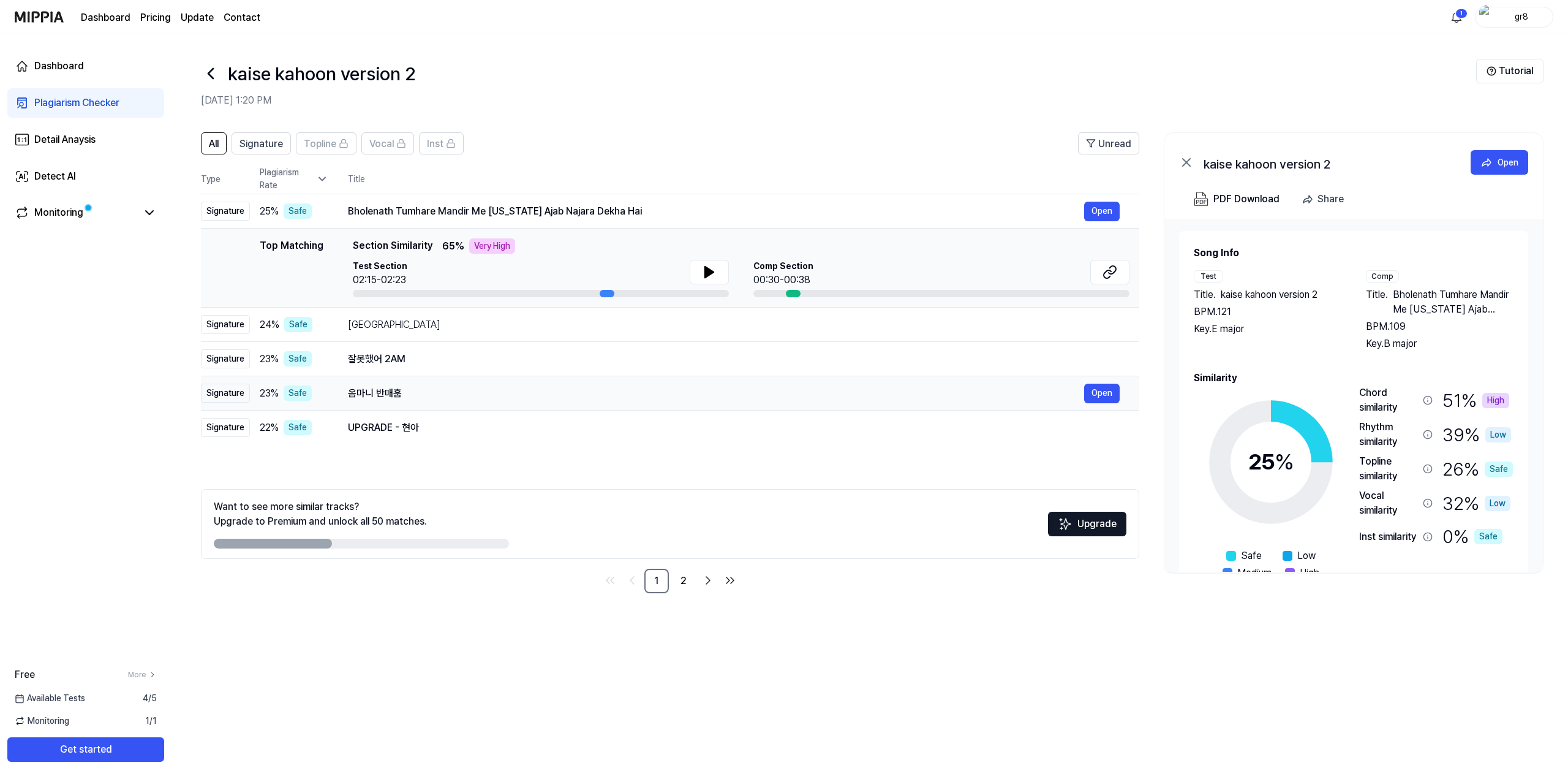
click at [446, 395] on div "옴마니 반매훔" at bounding box center [715, 394] width 736 height 15
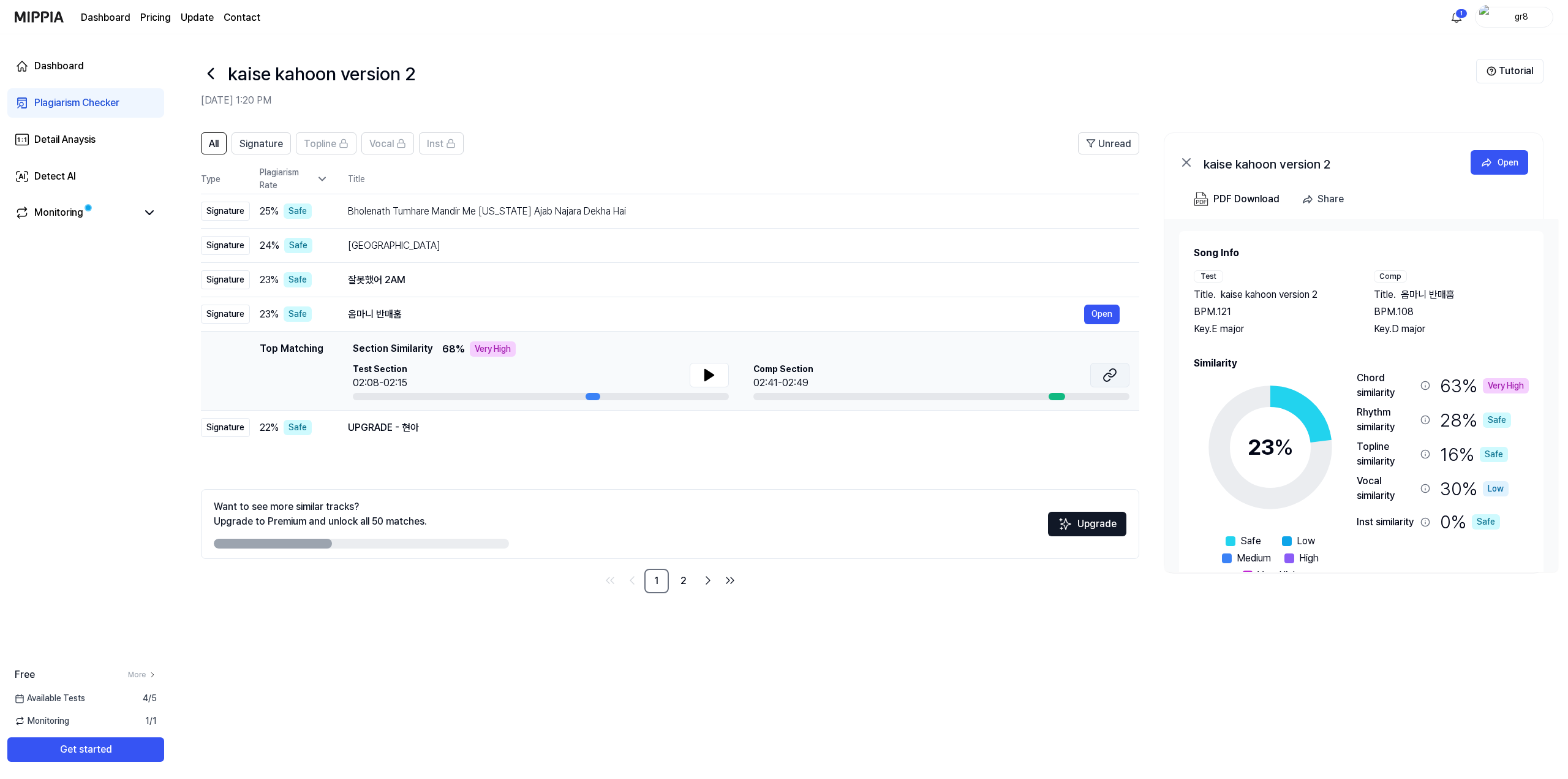
click at [1116, 370] on icon at bounding box center [1111, 373] width 7 height 8
click at [1097, 277] on button "Open" at bounding box center [1101, 280] width 35 height 20
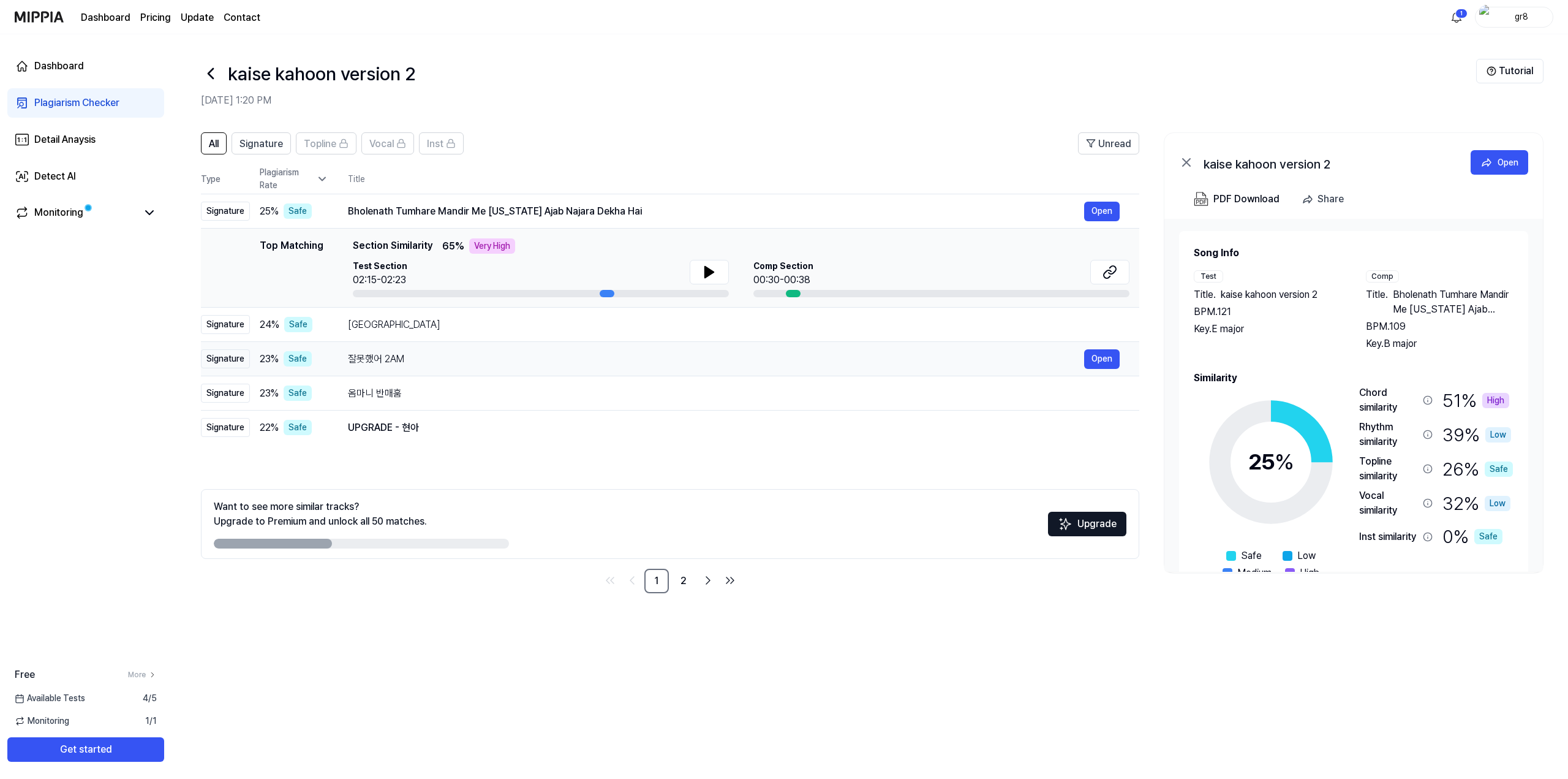
click at [464, 360] on div "잘못했어 2AM" at bounding box center [715, 359] width 736 height 15
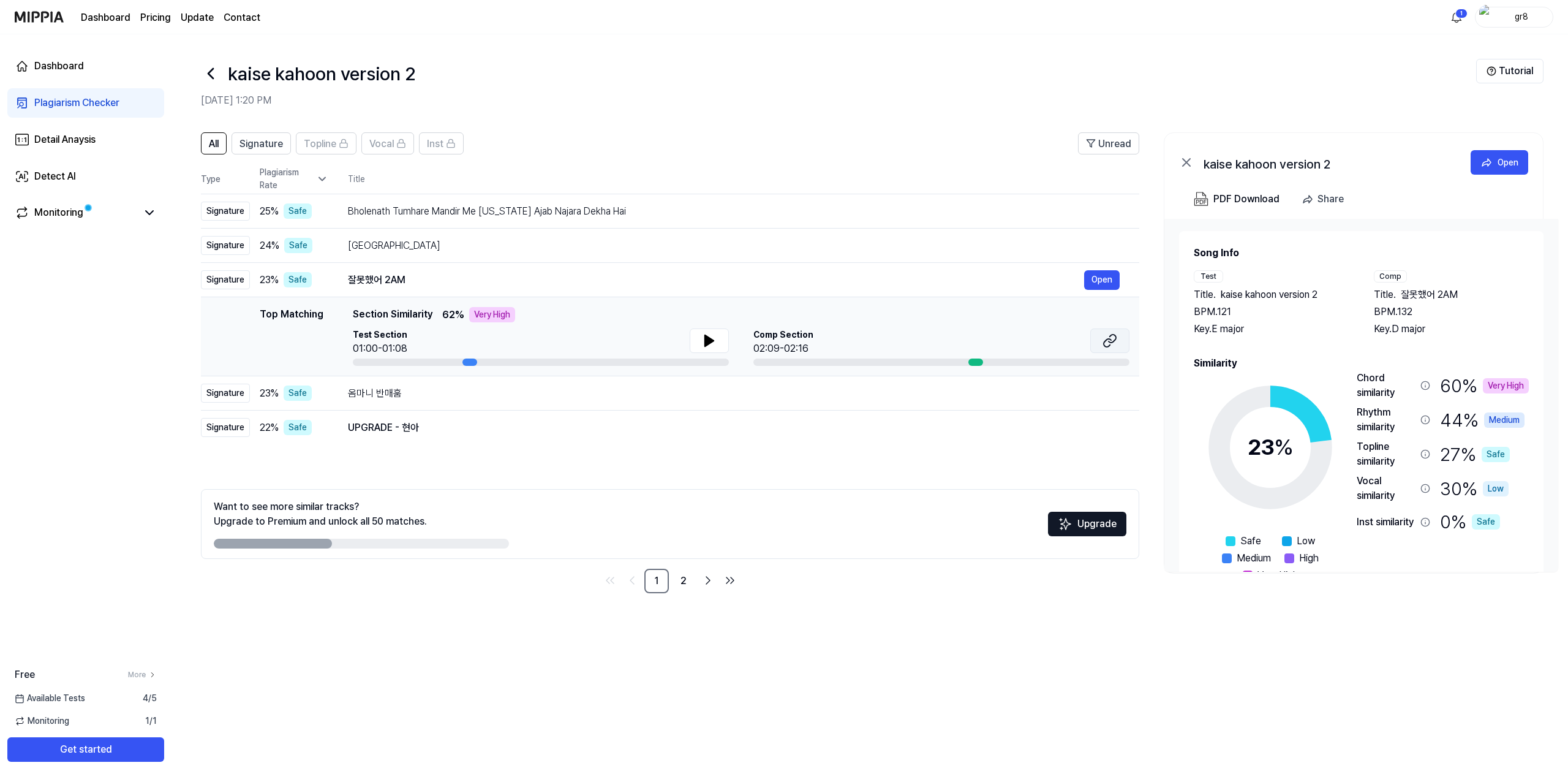
click at [1112, 338] on icon at bounding box center [1109, 341] width 15 height 15
click at [876, 422] on div "UPGRADE - 현아" at bounding box center [715, 428] width 736 height 15
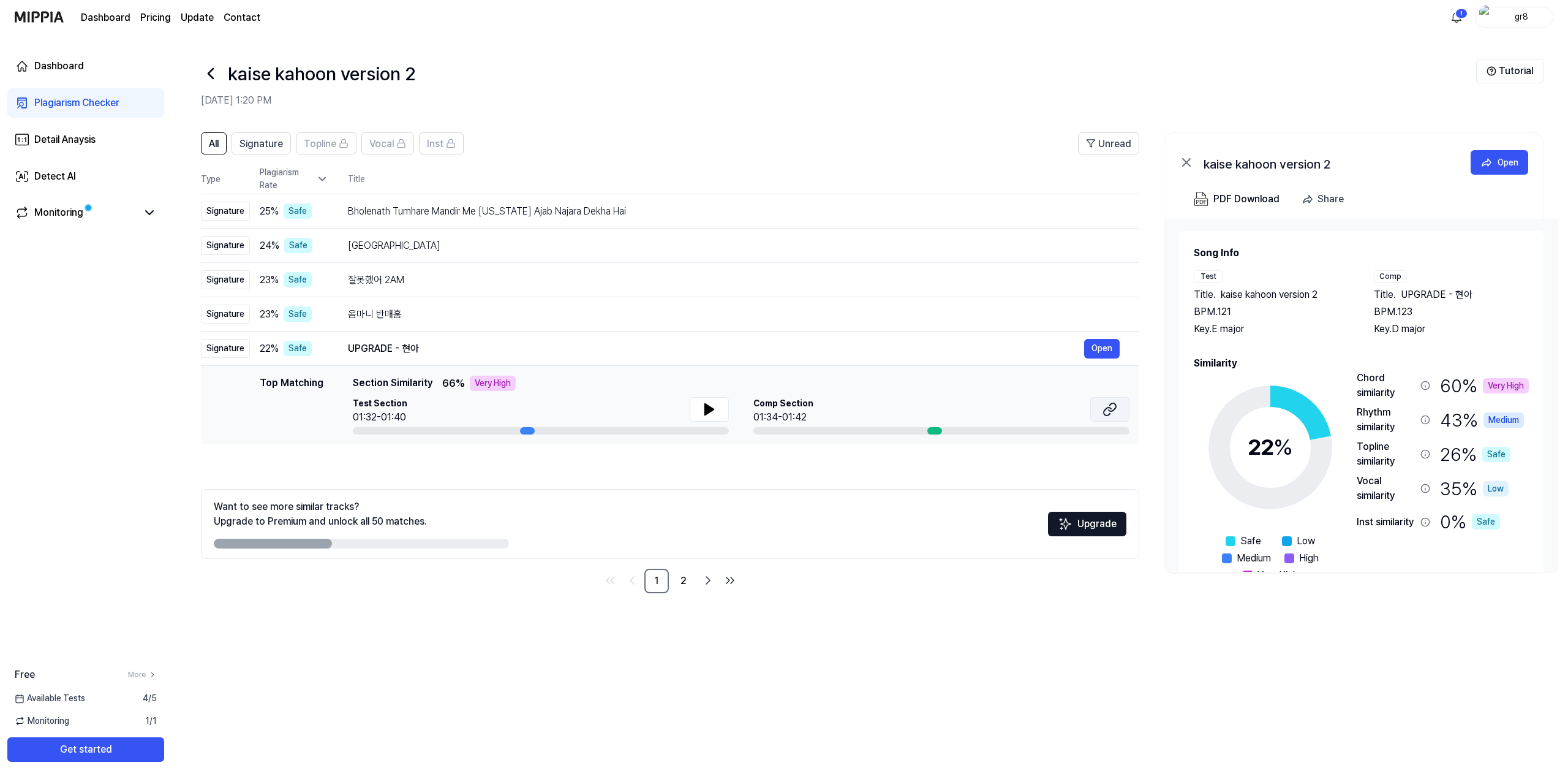
click at [1108, 411] on icon at bounding box center [1109, 409] width 15 height 15
click at [469, 351] on div "UPGRADE - 현아" at bounding box center [715, 349] width 736 height 15
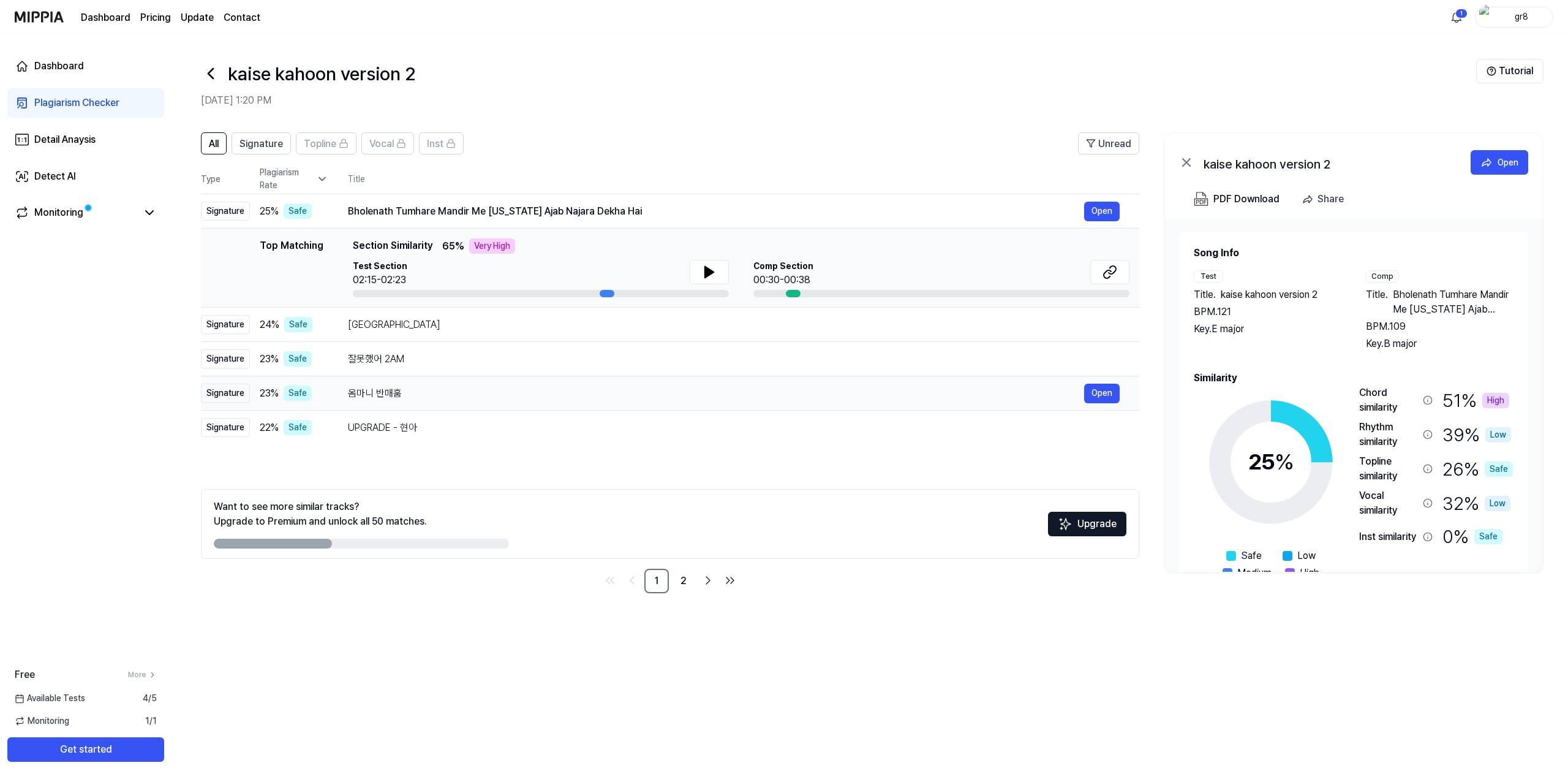
click at [429, 398] on div "옴마니 반매훔" at bounding box center [715, 394] width 736 height 15
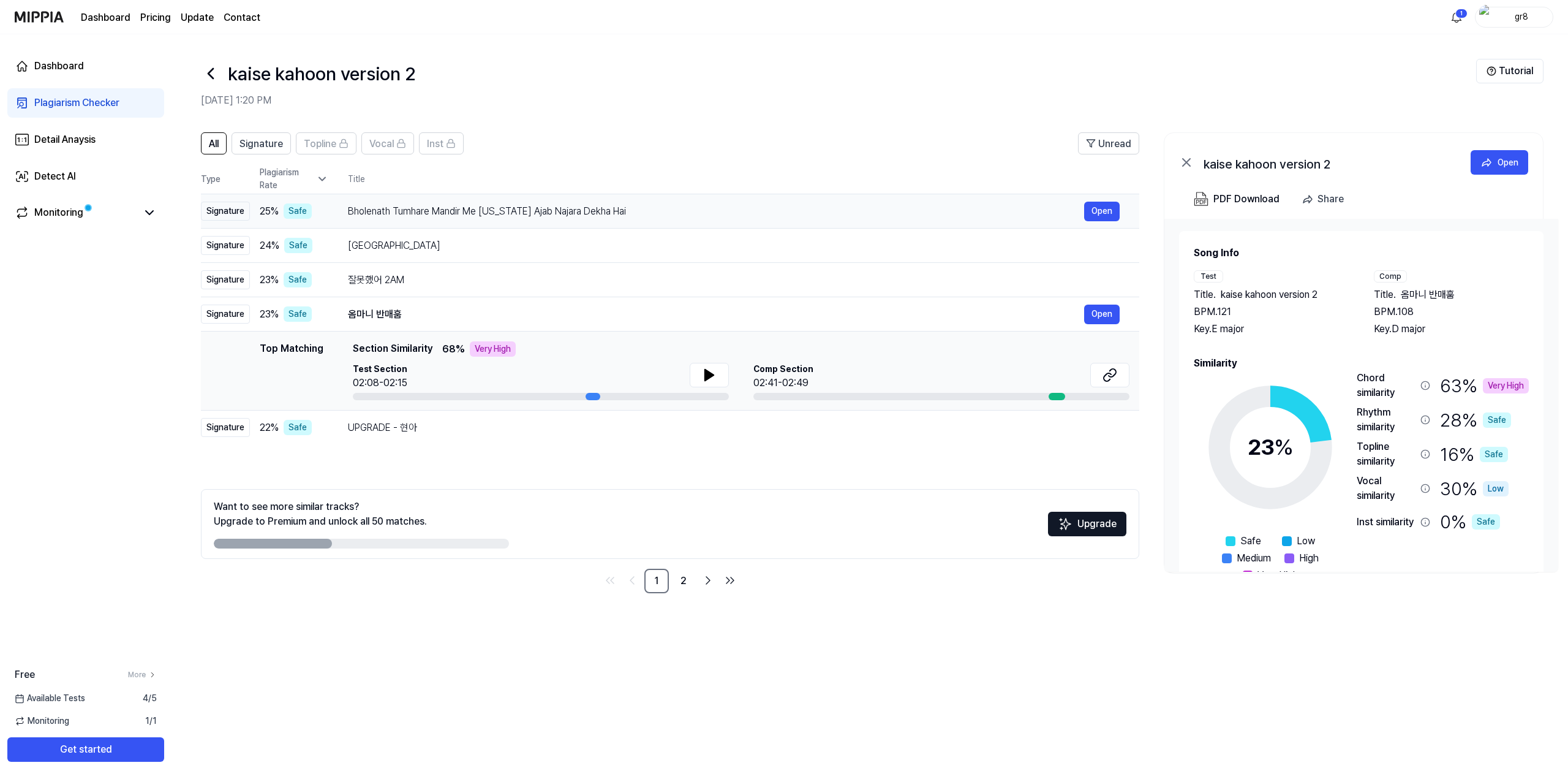
click at [678, 211] on div "Bholenath Tumhare Mandir Me [US_STATE] Ajab Najara Dekha Hai" at bounding box center [715, 211] width 736 height 15
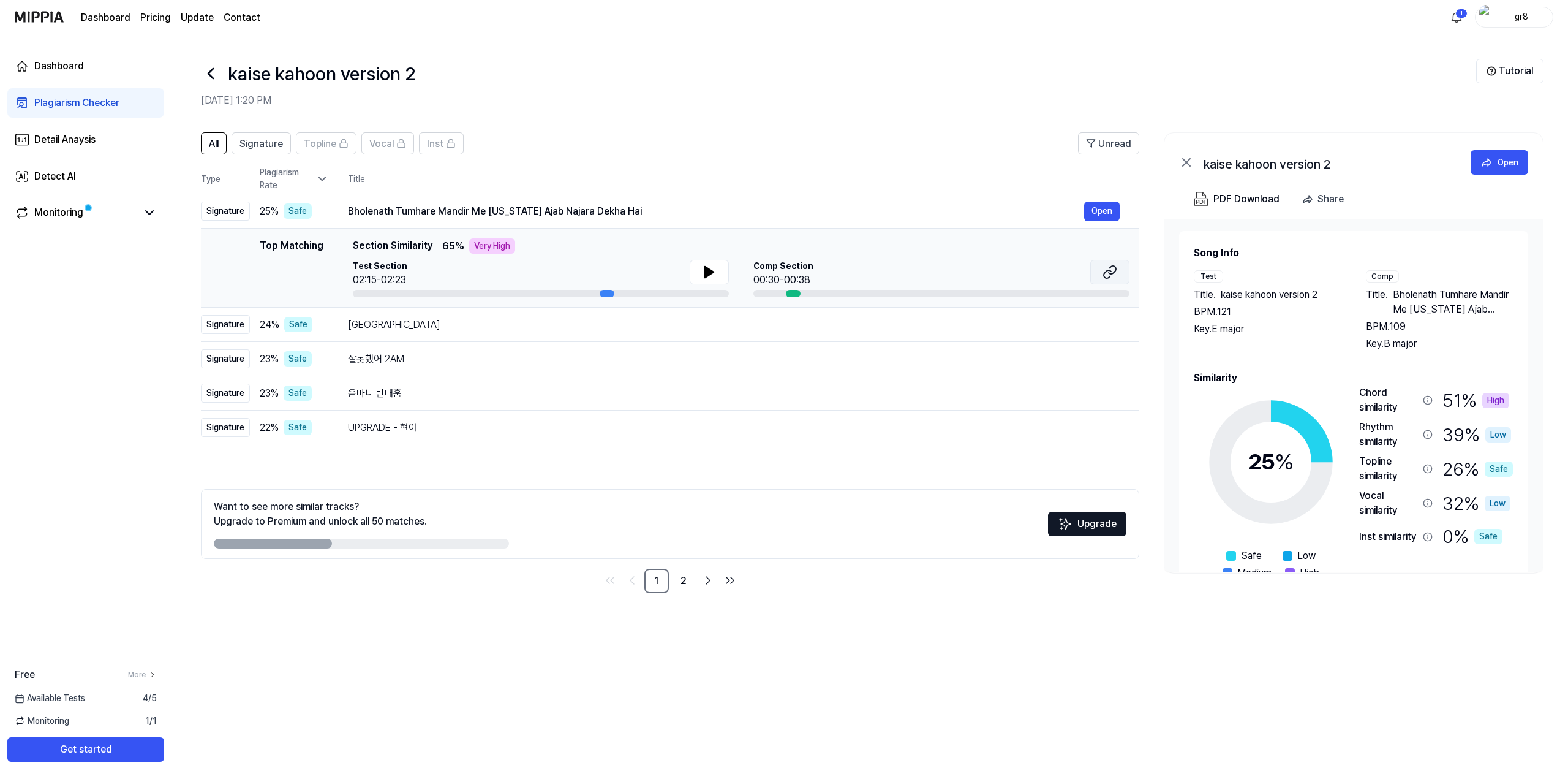
click at [1116, 273] on icon at bounding box center [1109, 272] width 15 height 15
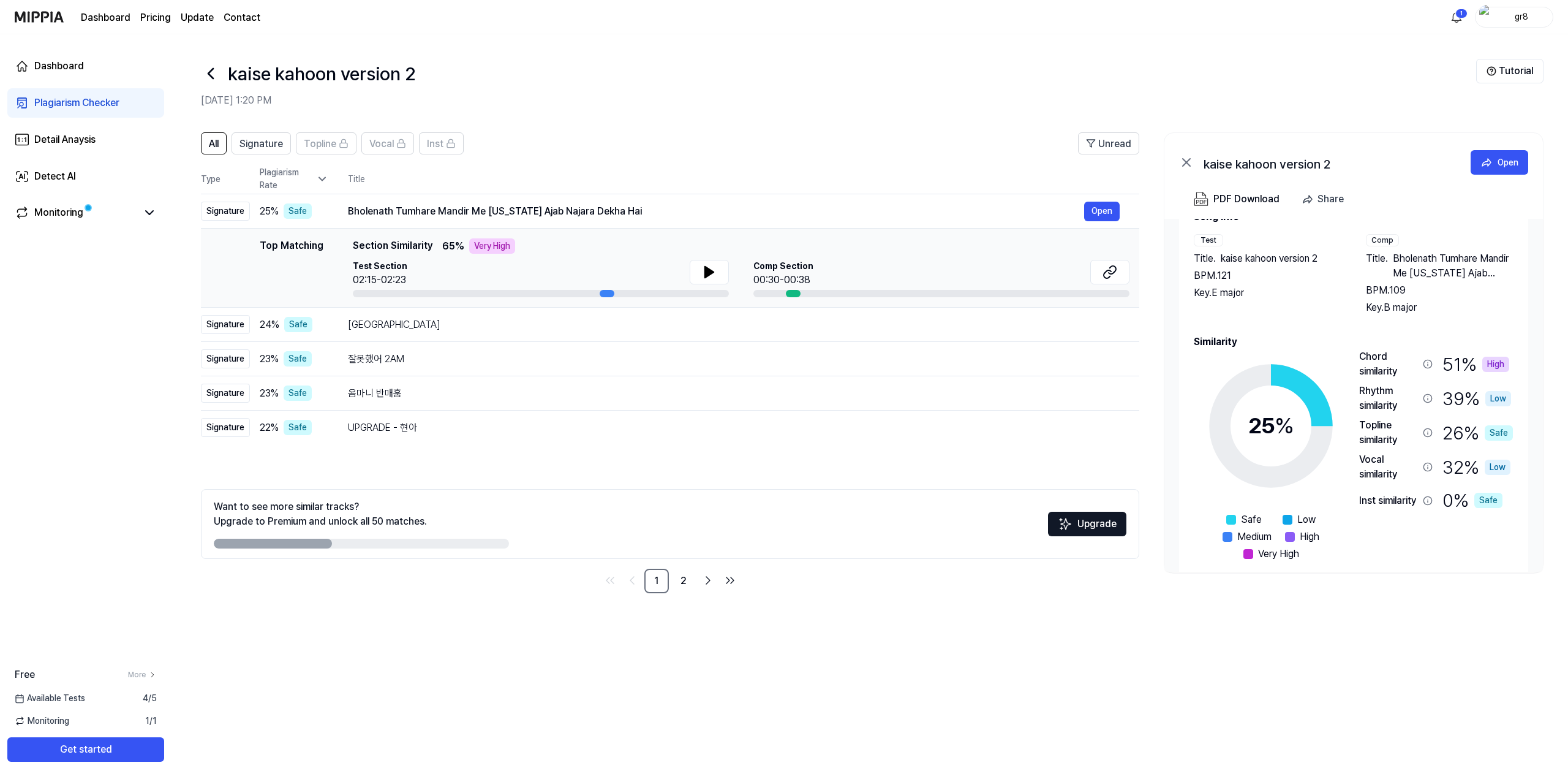
scroll to position [52, 0]
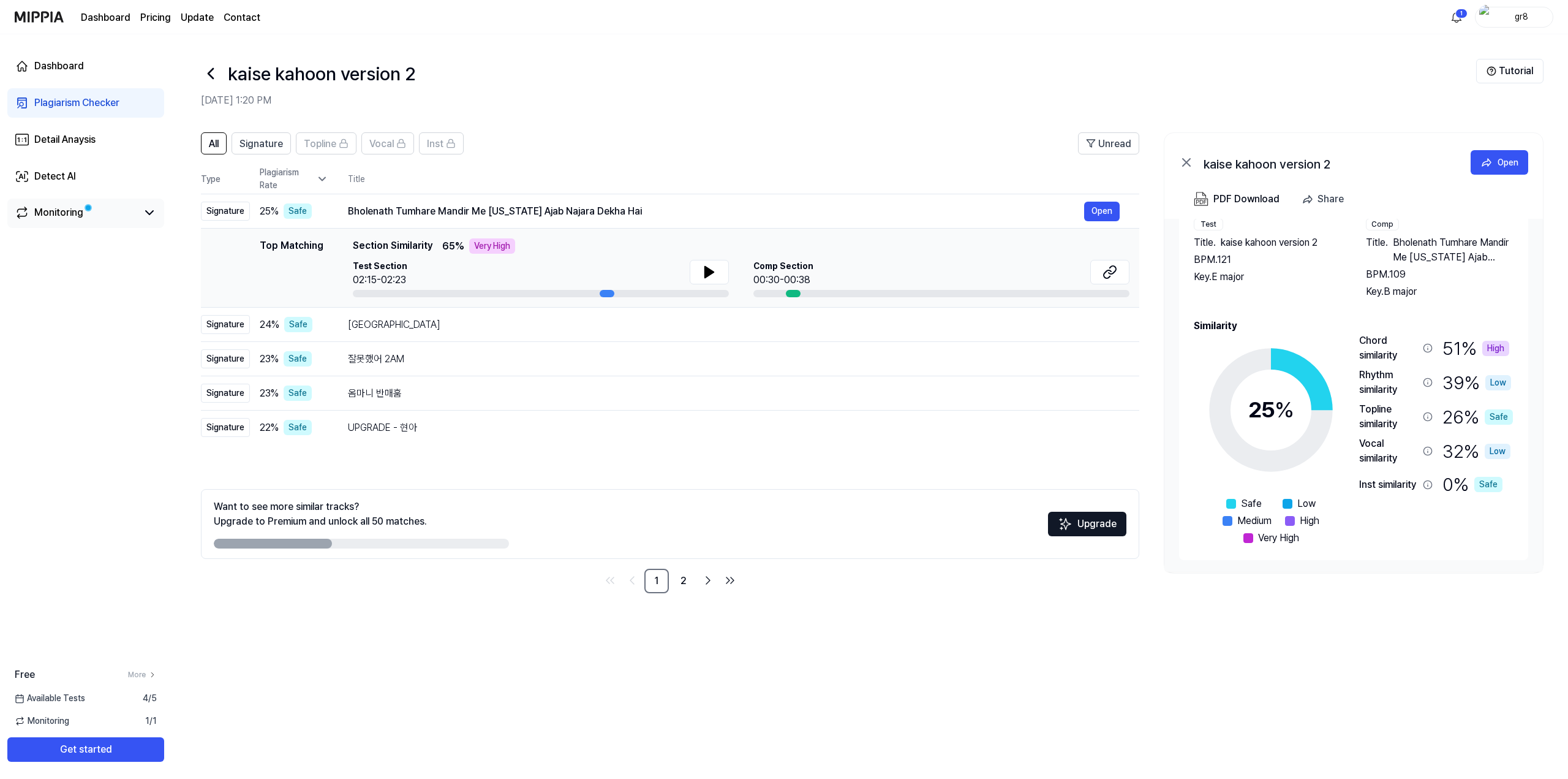
click at [124, 220] on link "Monitoring" at bounding box center [76, 213] width 122 height 15
